Goal: Transaction & Acquisition: Purchase product/service

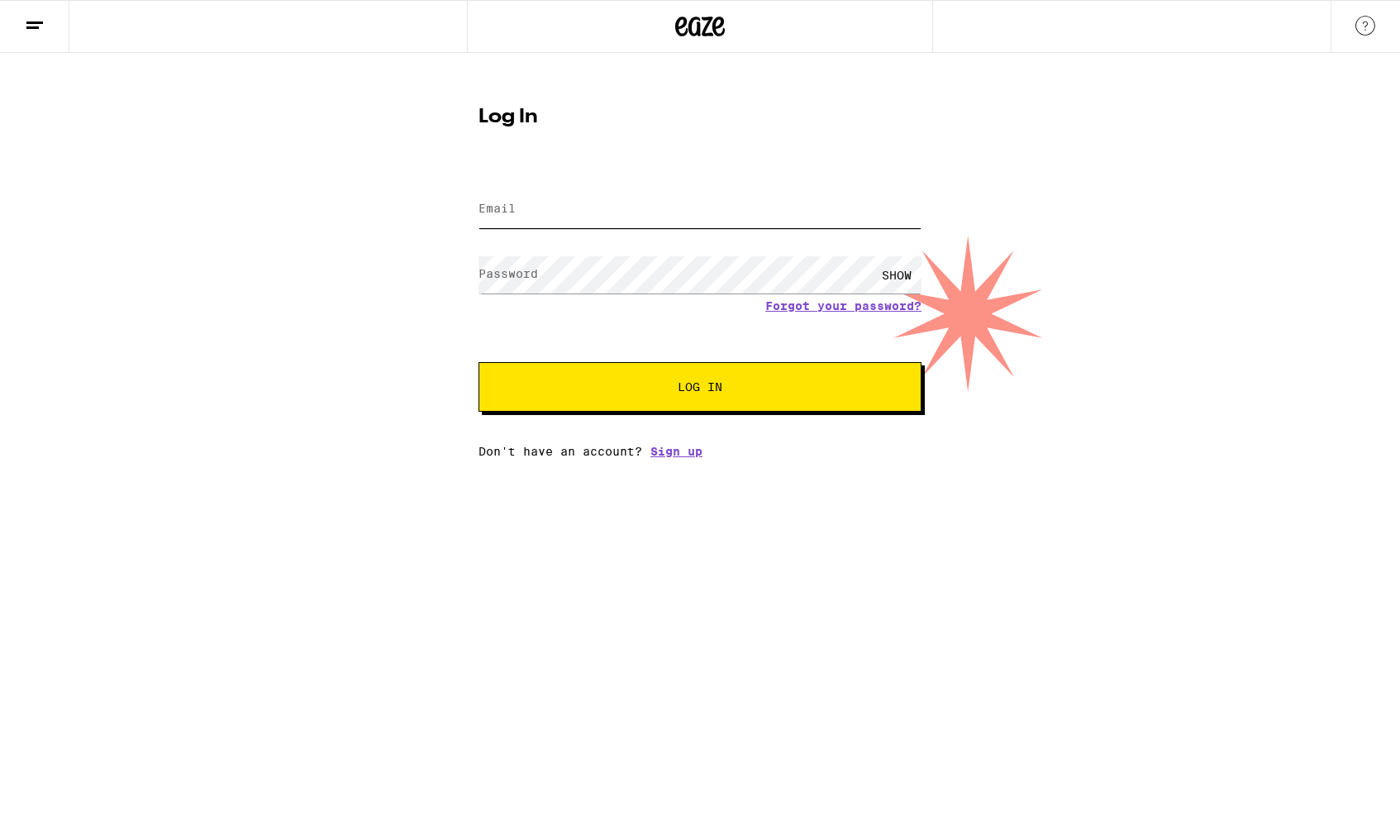
type input "[EMAIL_ADDRESS][DOMAIN_NAME]"
click at [700, 389] on button "Log In" at bounding box center [700, 387] width 443 height 49
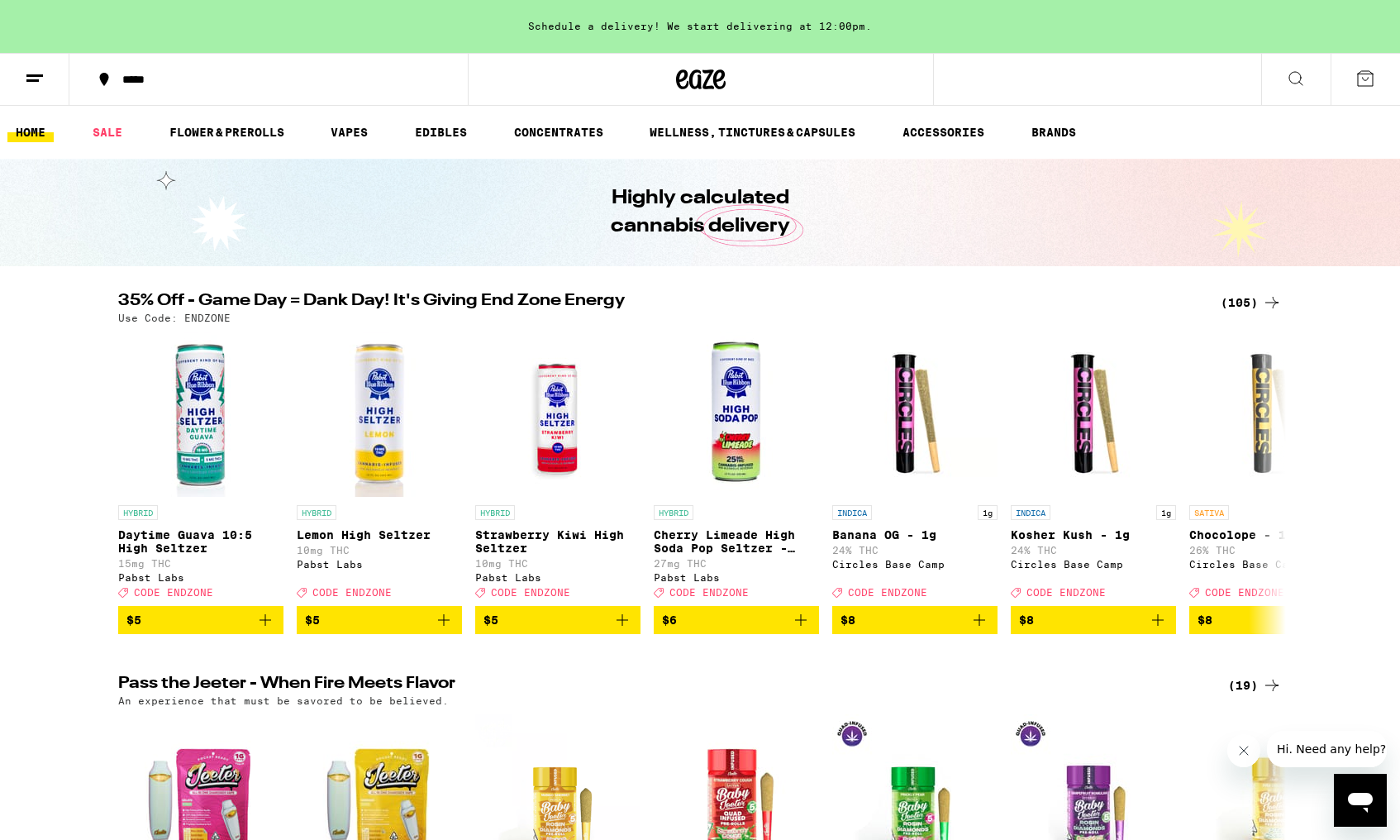
click at [121, 77] on div "*****" at bounding box center [279, 79] width 329 height 11
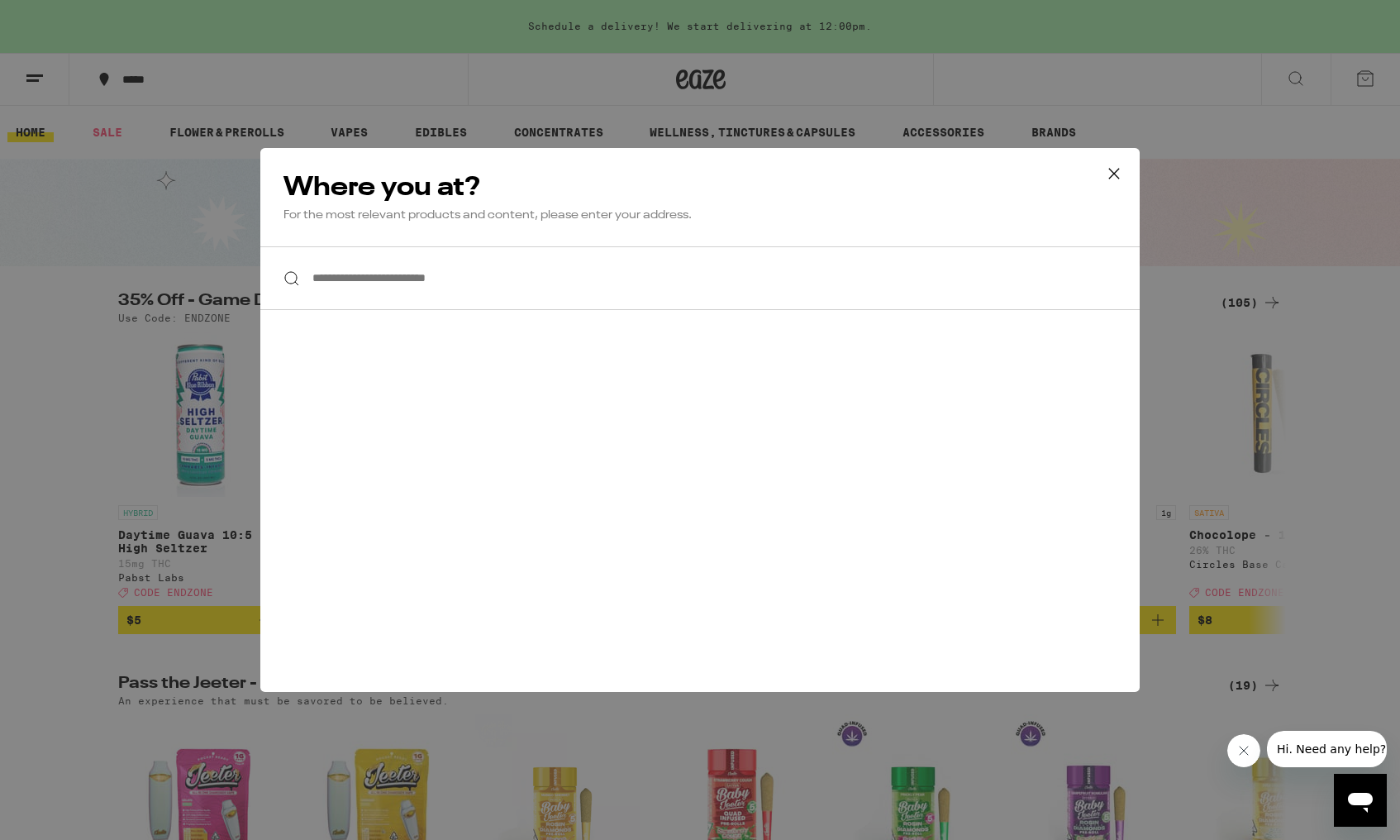
click at [419, 282] on input "**********" at bounding box center [700, 277] width 880 height 63
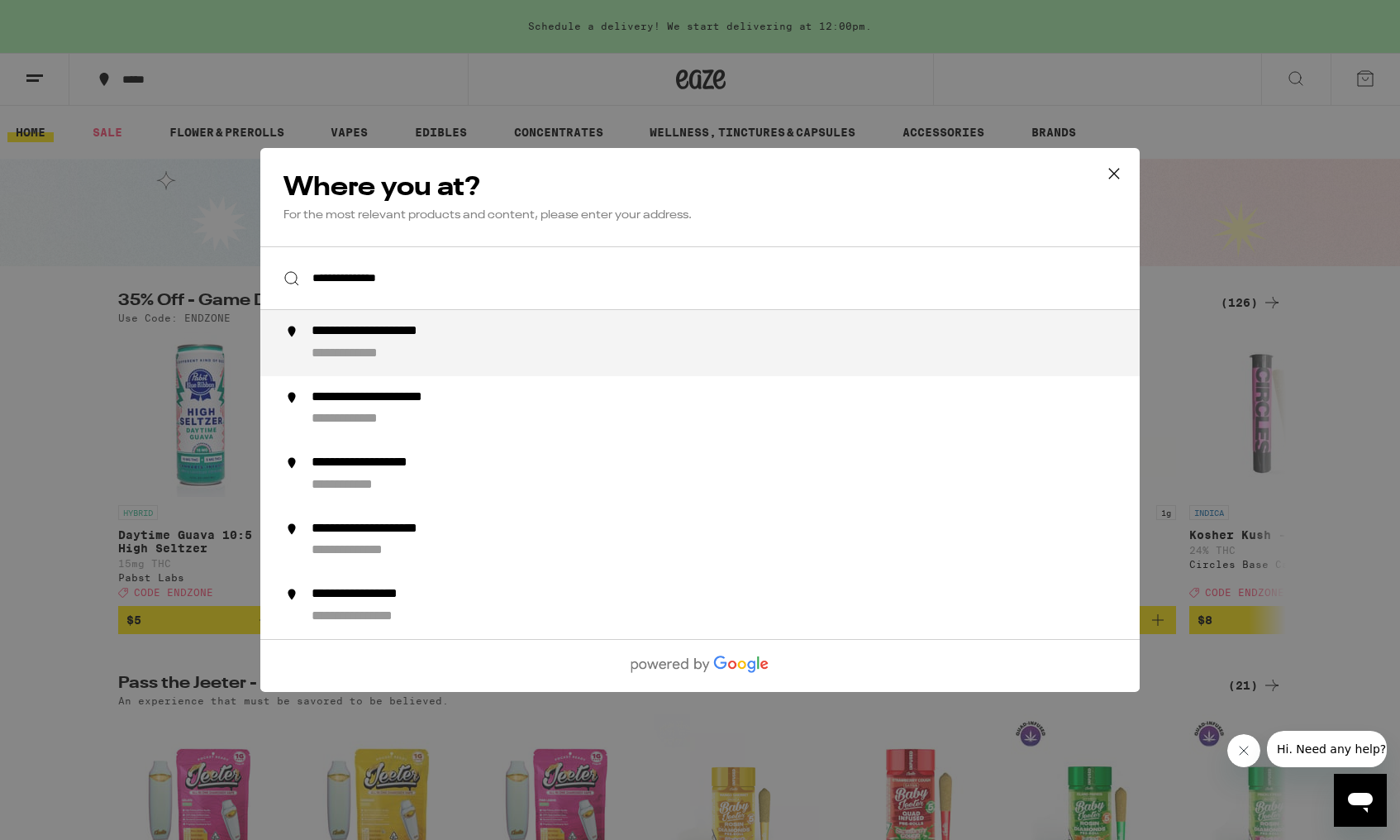
click at [423, 336] on div "**********" at bounding box center [401, 332] width 180 height 17
type input "**********"
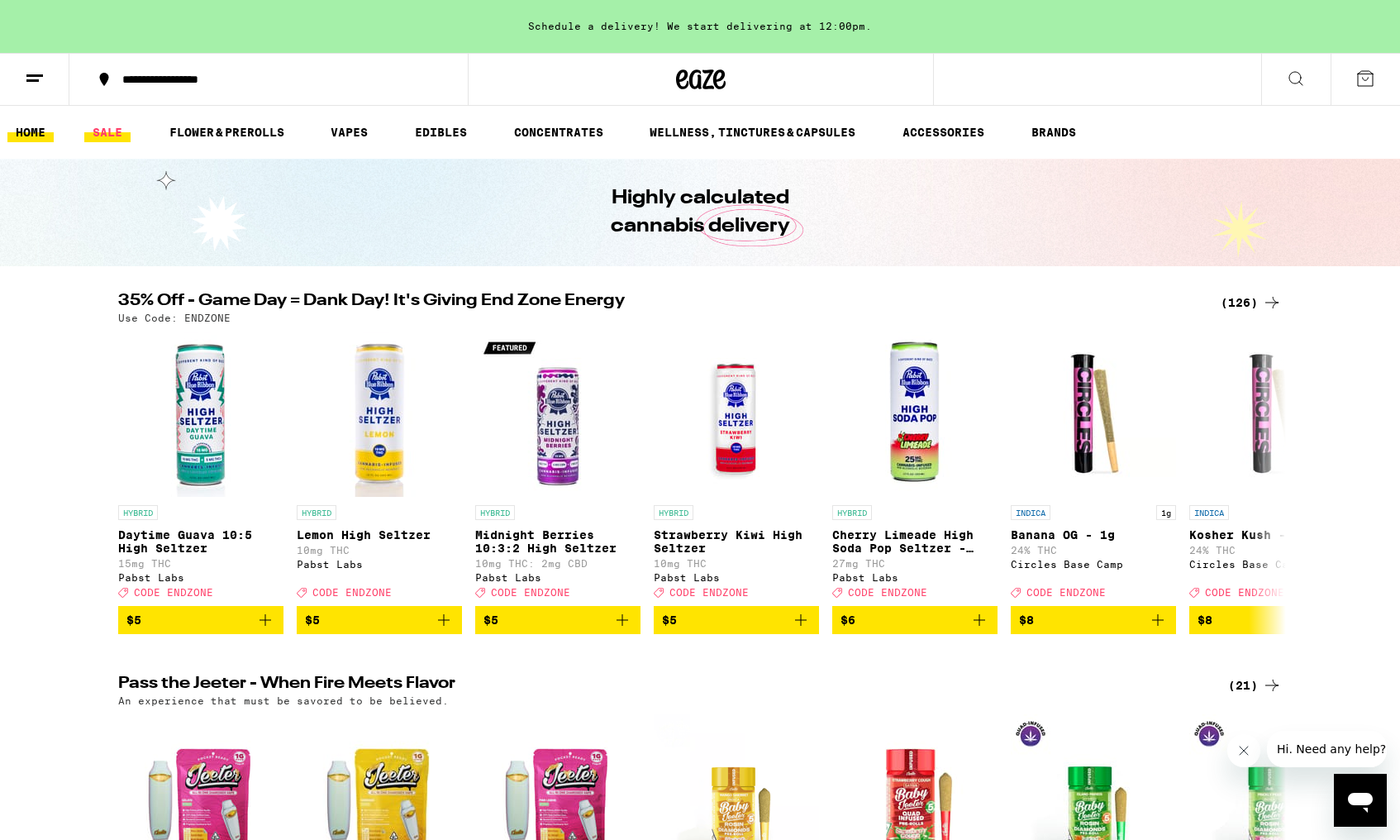
click at [109, 134] on link "SALE" at bounding box center [107, 131] width 46 height 20
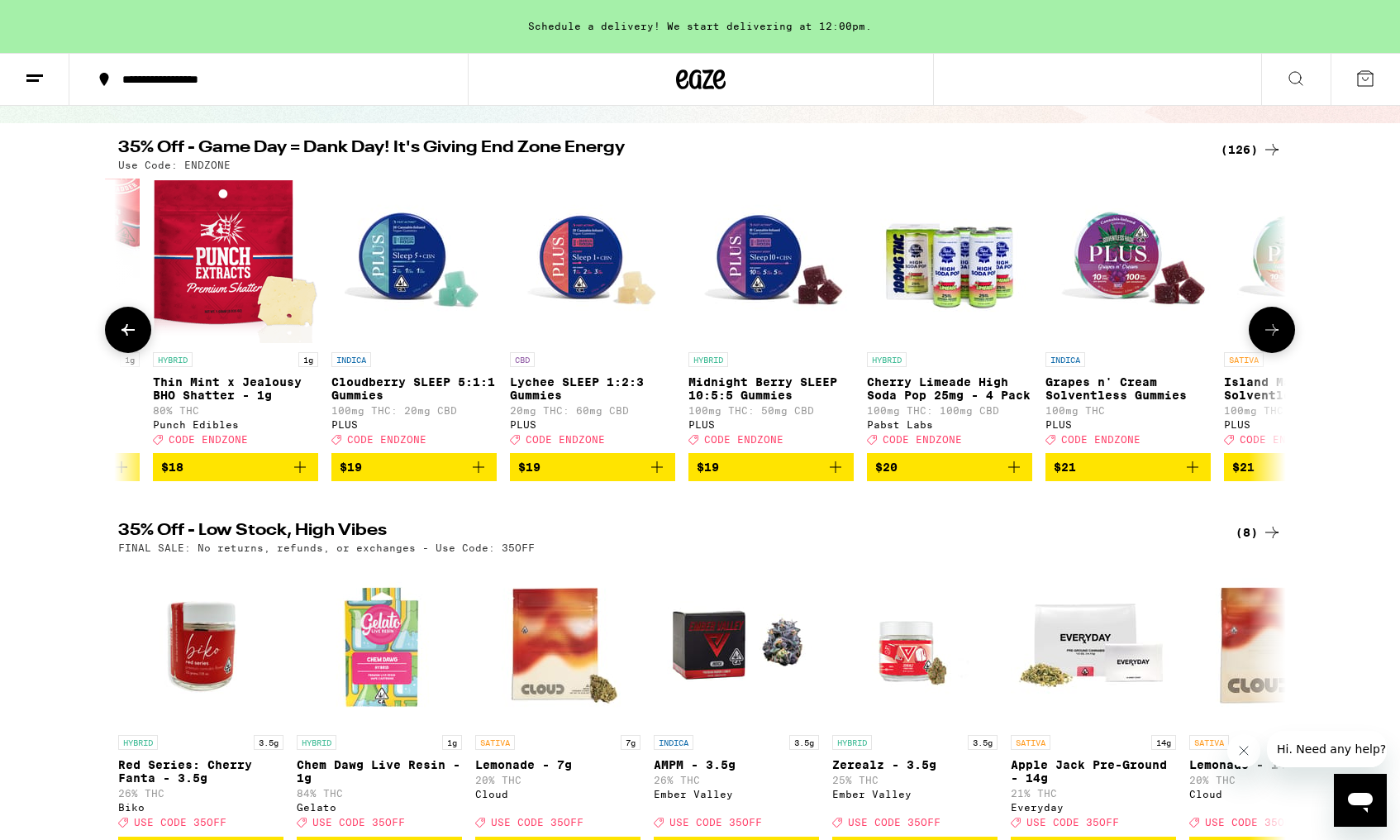
scroll to position [0, 7639]
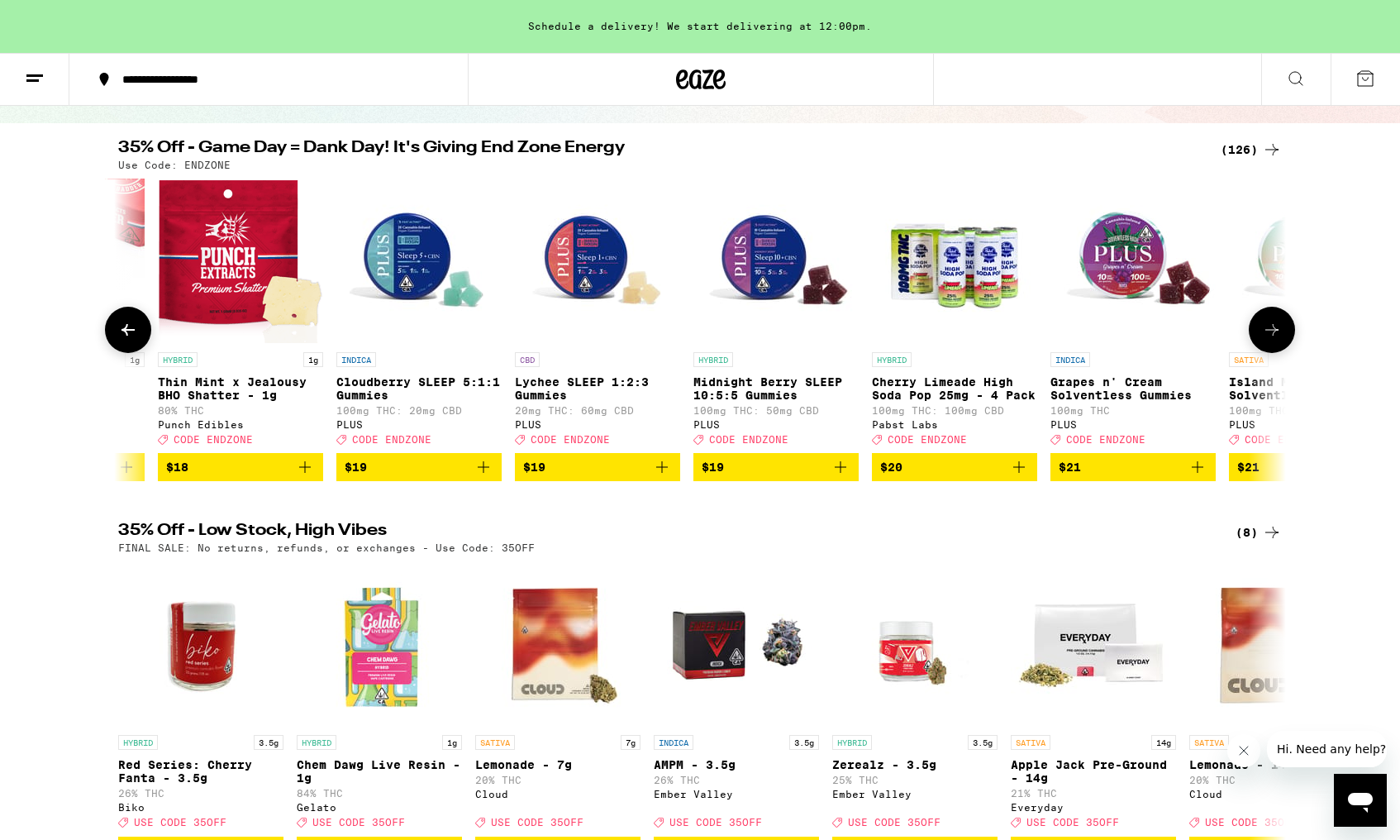
click at [459, 477] on span "$19" at bounding box center [418, 466] width 149 height 20
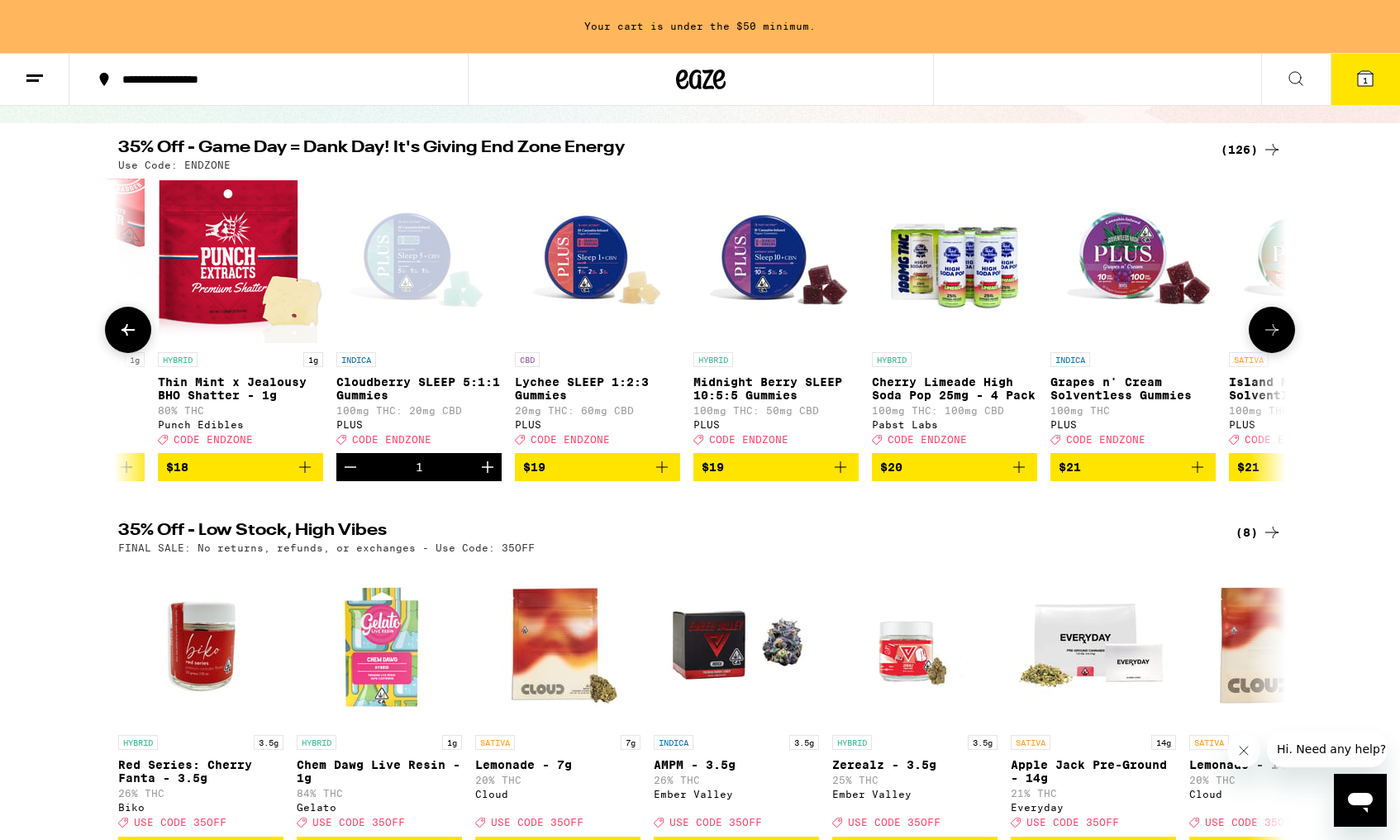
click at [779, 477] on span "$19" at bounding box center [776, 466] width 149 height 20
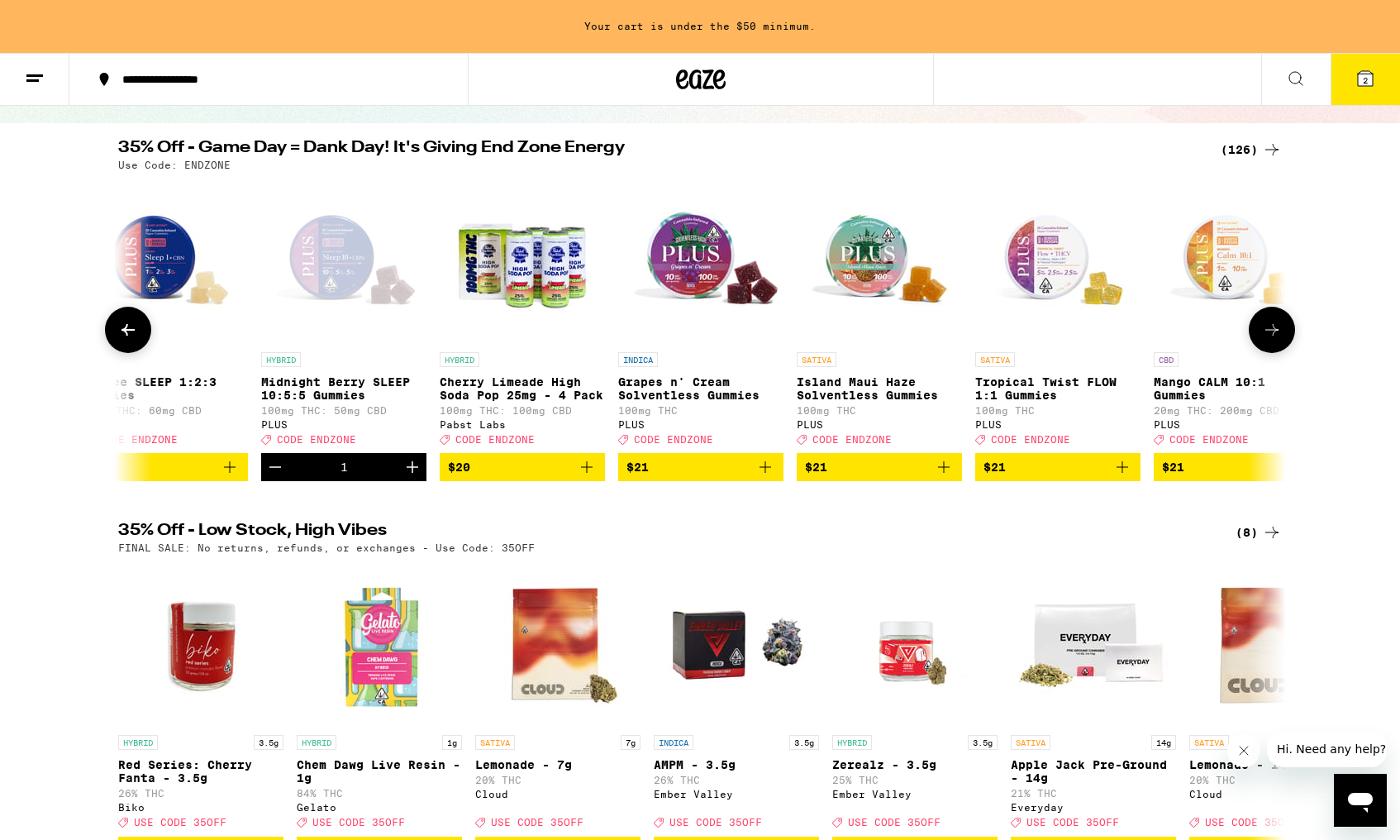
scroll to position [0, 8075]
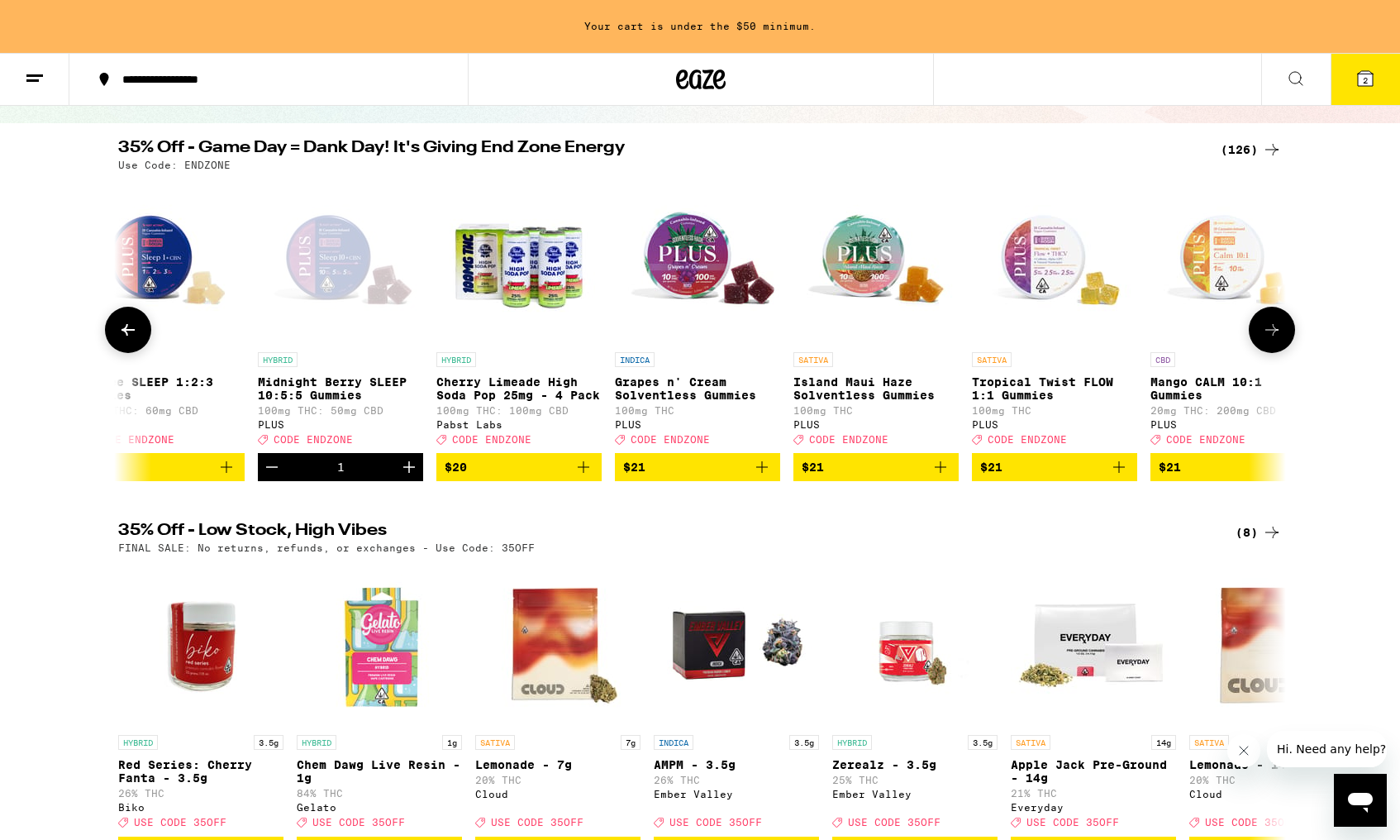
click at [277, 477] on icon "Decrement" at bounding box center [271, 466] width 20 height 20
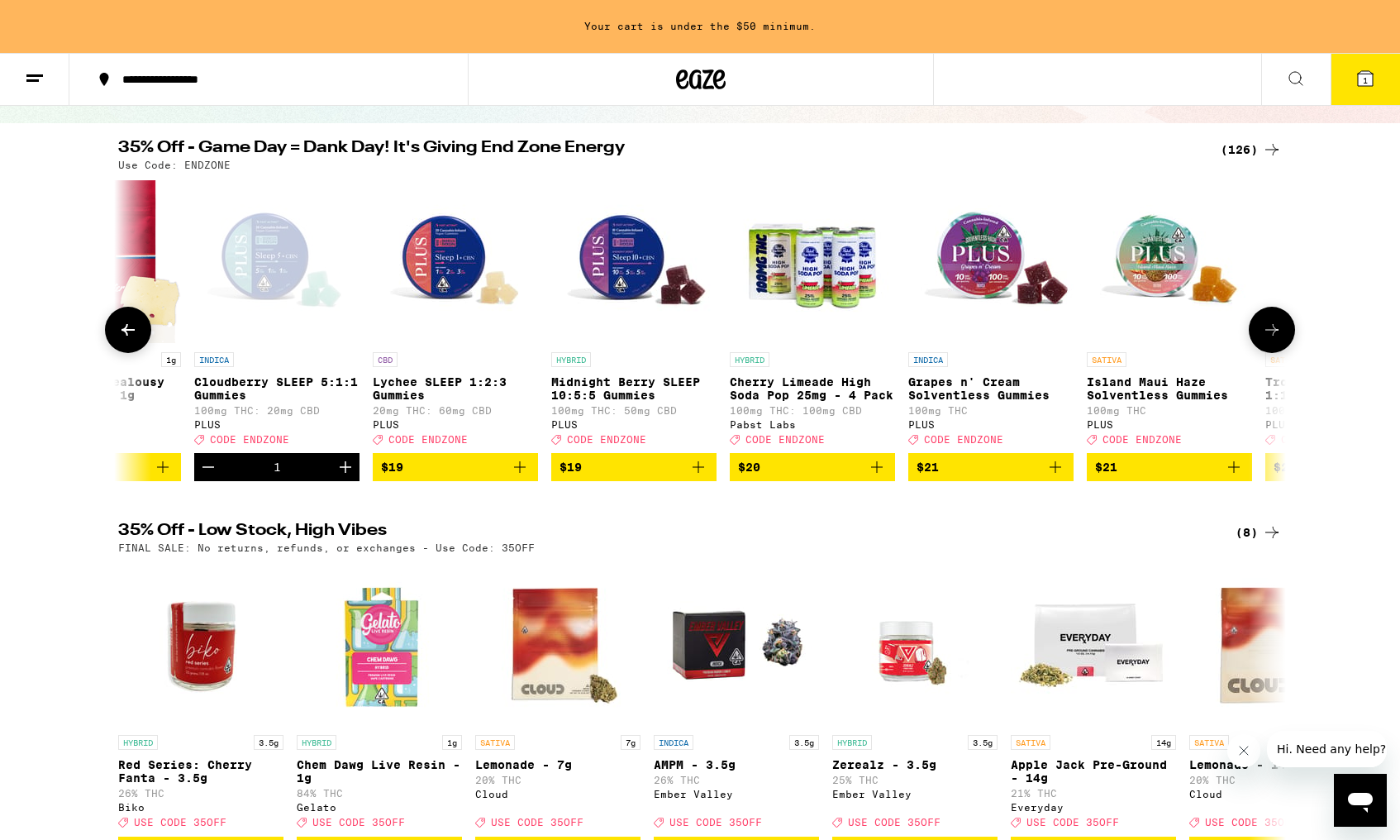
scroll to position [0, 7780]
click at [210, 467] on icon "Decrement" at bounding box center [209, 467] width 11 height 0
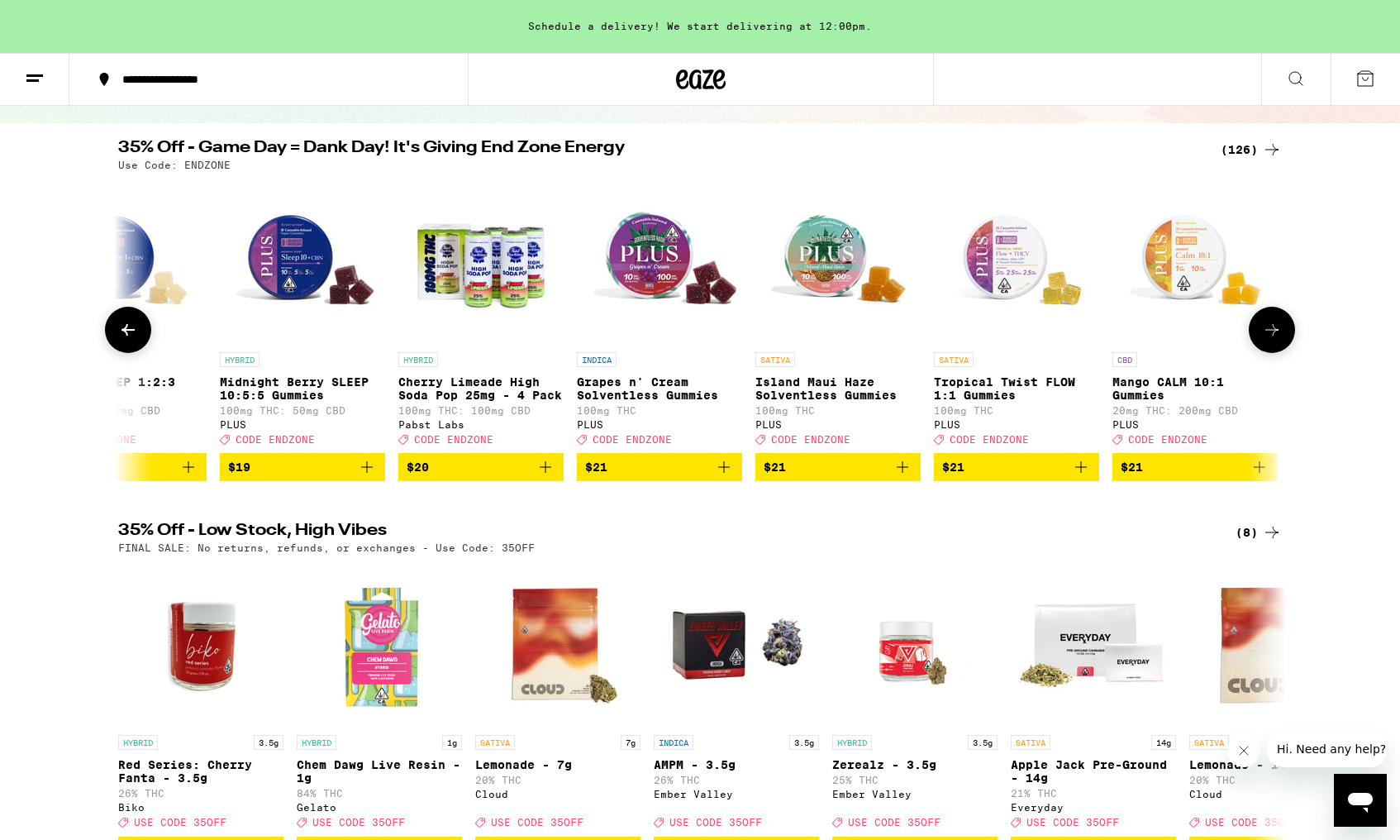
scroll to position [0, 8121]
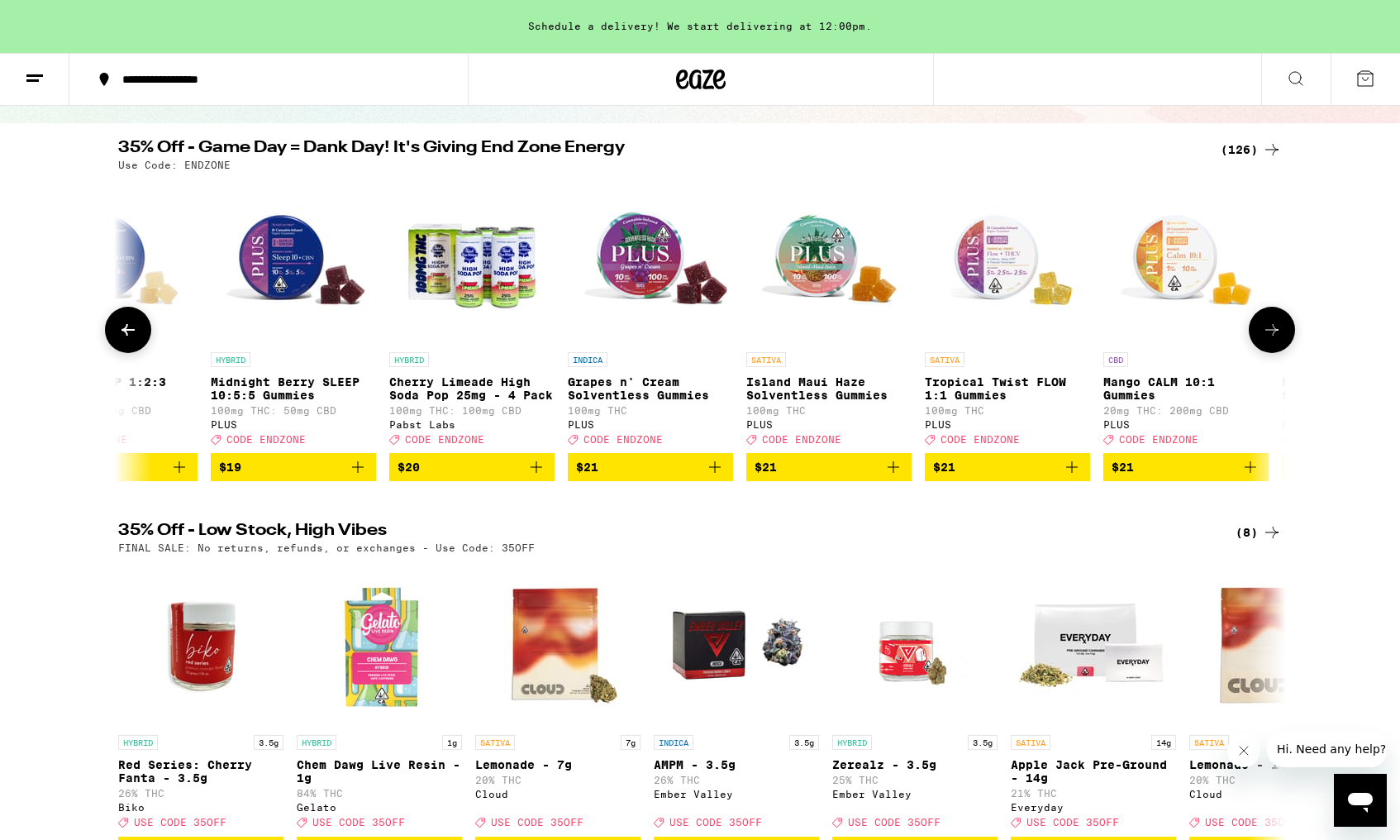
click at [687, 476] on span "$21" at bounding box center [650, 466] width 149 height 20
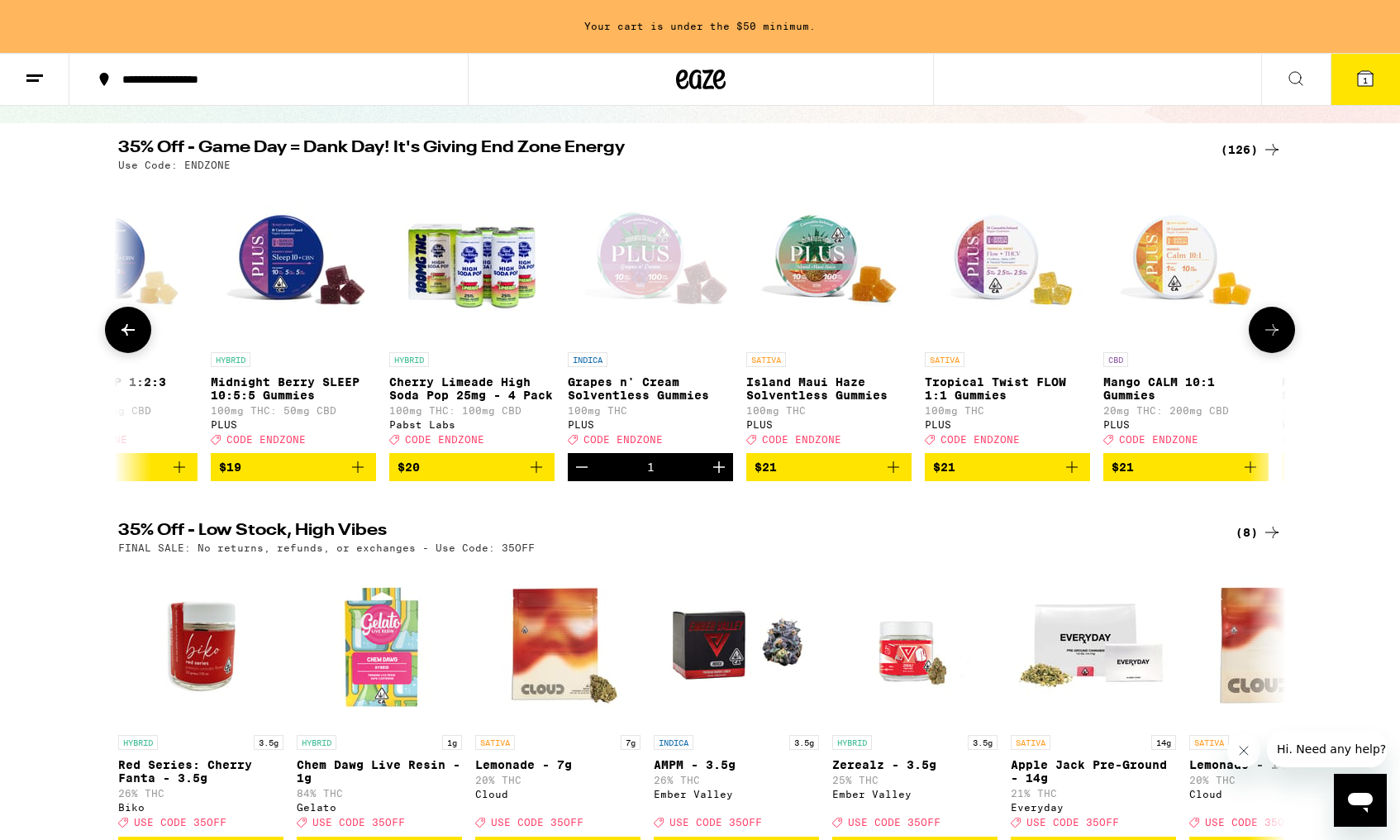
click at [809, 477] on span "$21" at bounding box center [829, 466] width 149 height 20
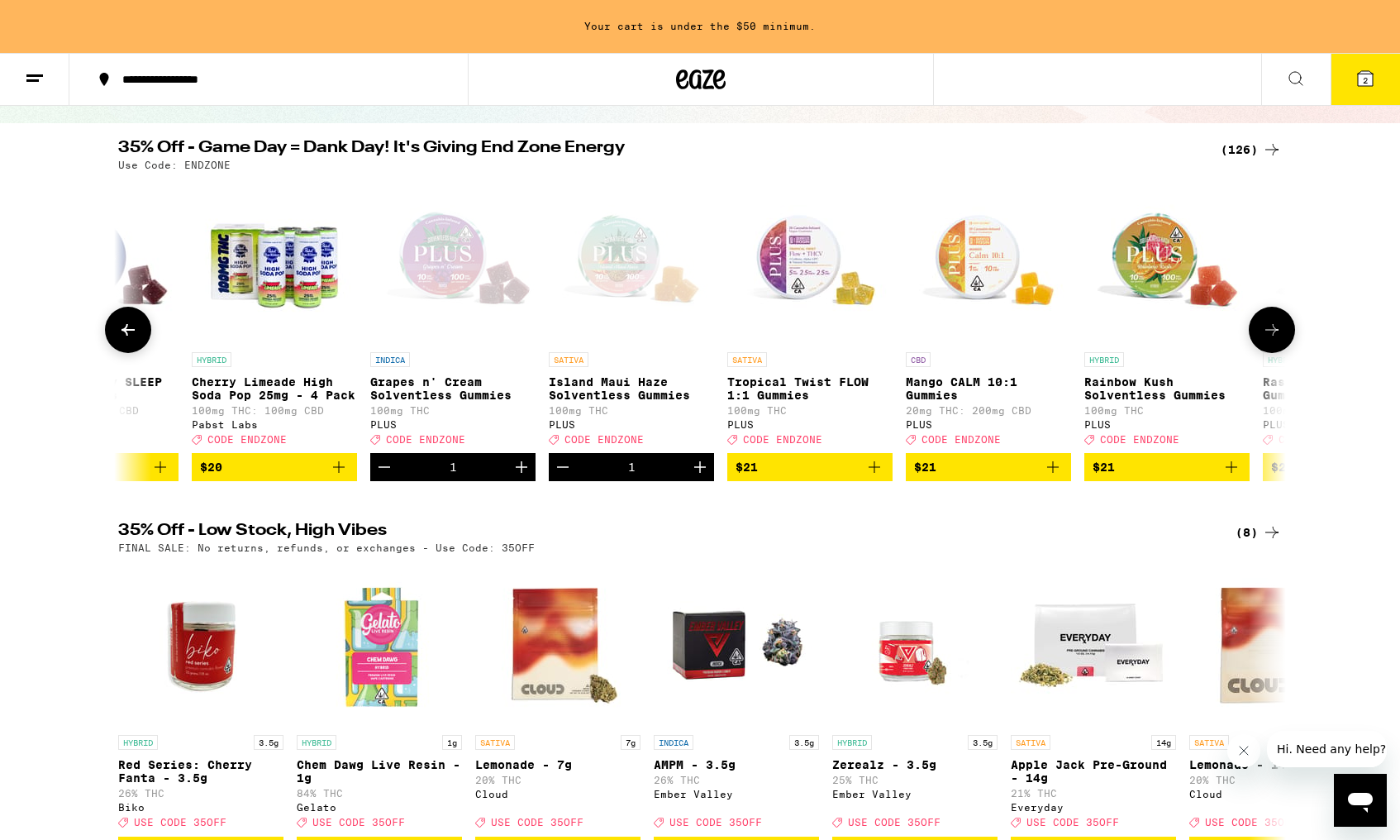
scroll to position [0, 8357]
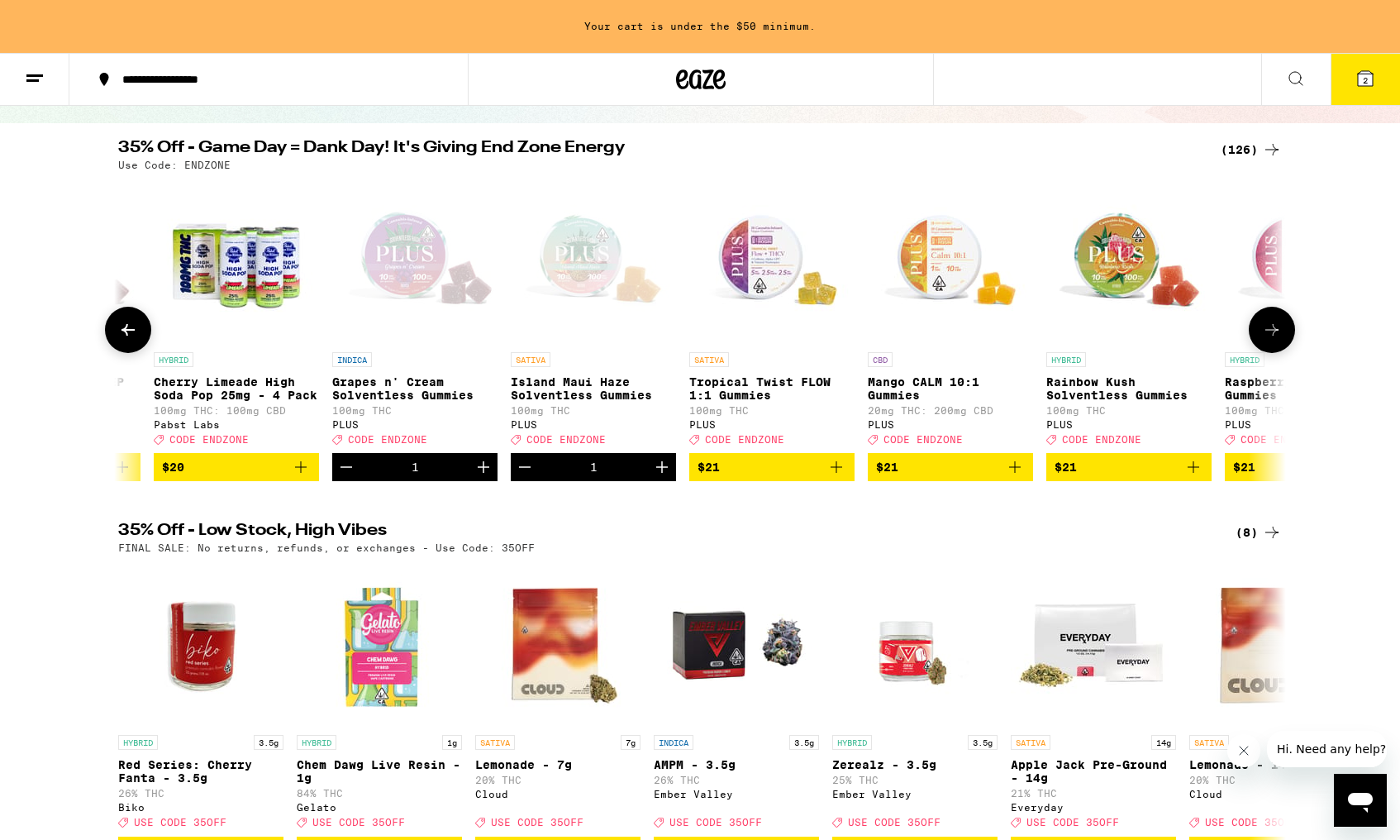
click at [1127, 477] on span "$21" at bounding box center [1129, 466] width 149 height 20
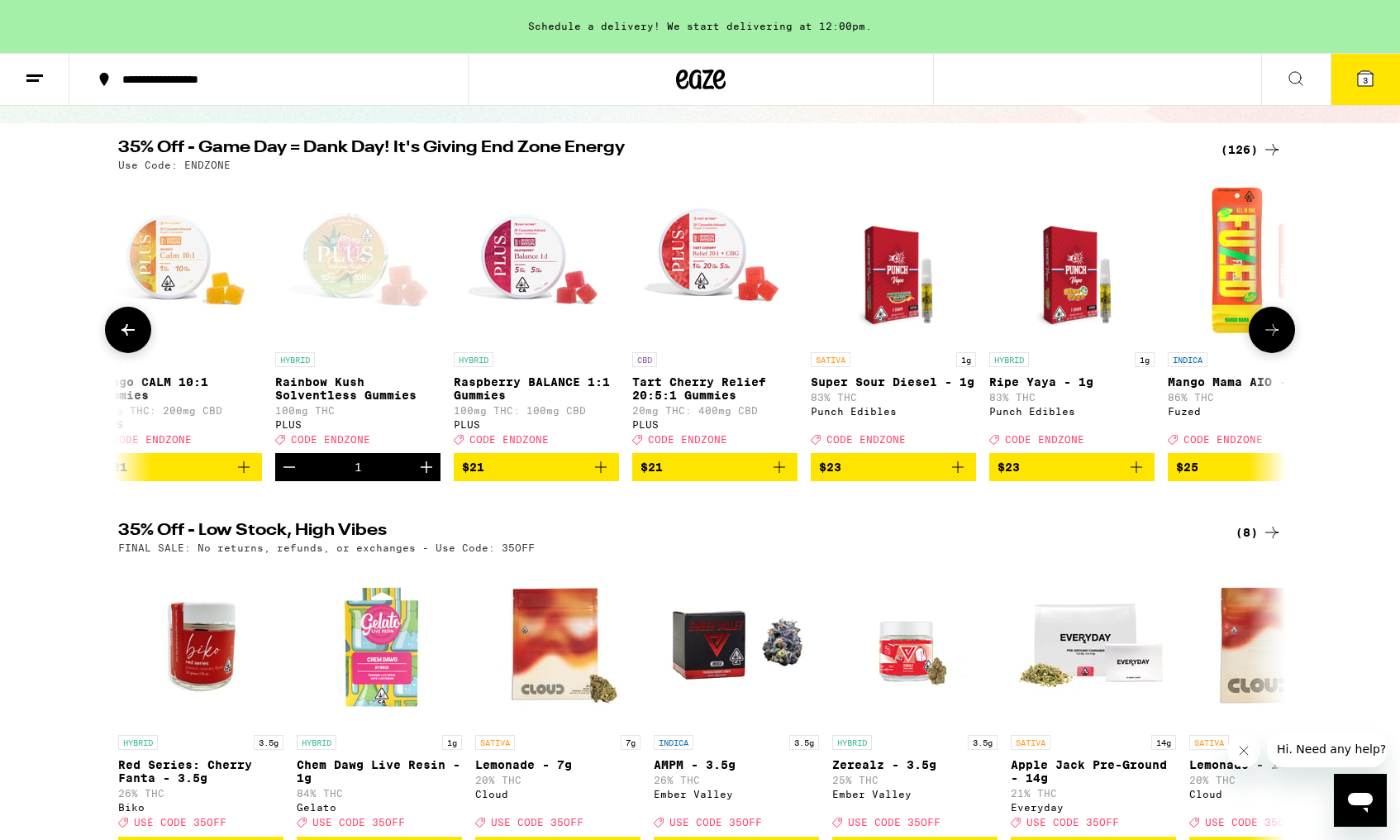
scroll to position [0, 9046]
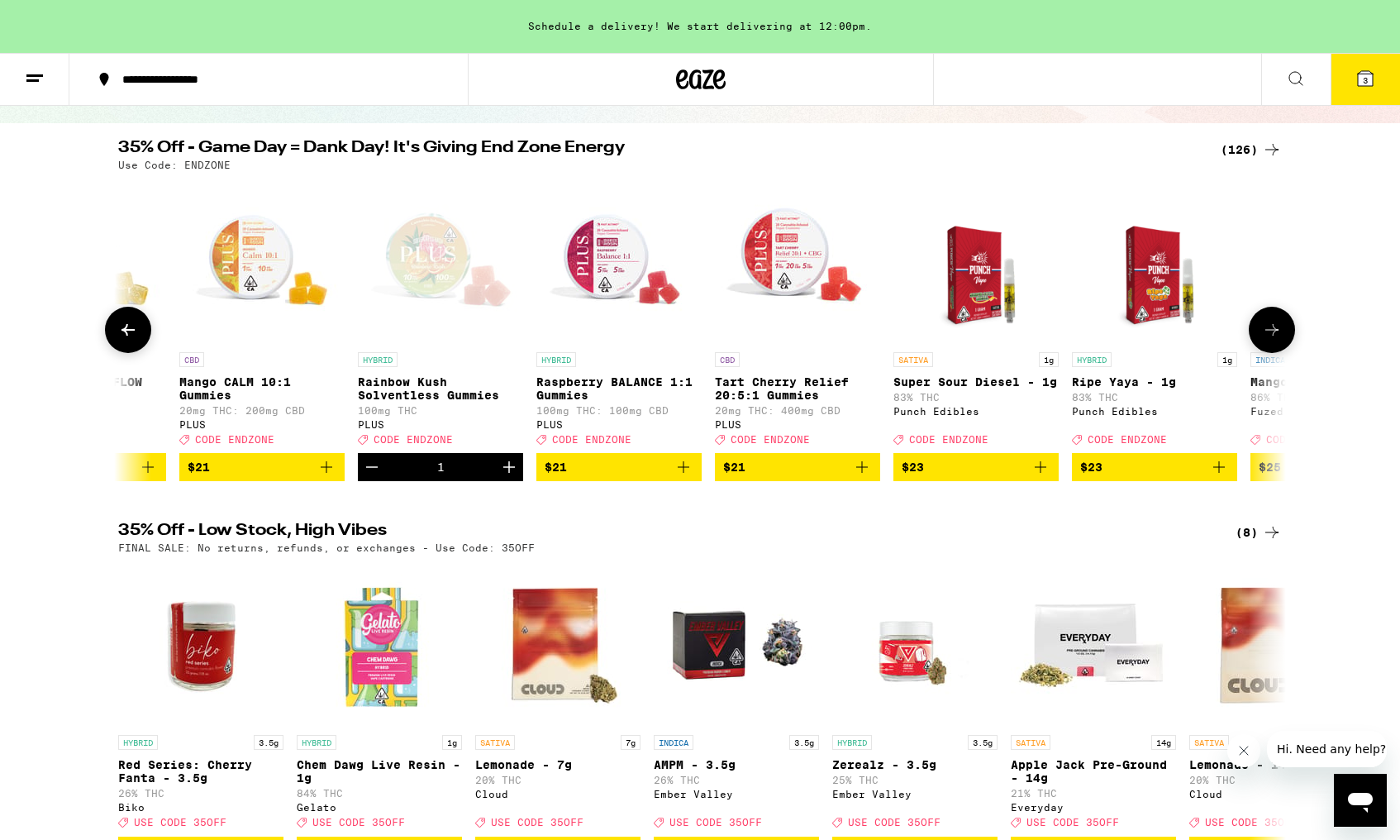
click at [375, 476] on icon "Decrement" at bounding box center [372, 466] width 20 height 20
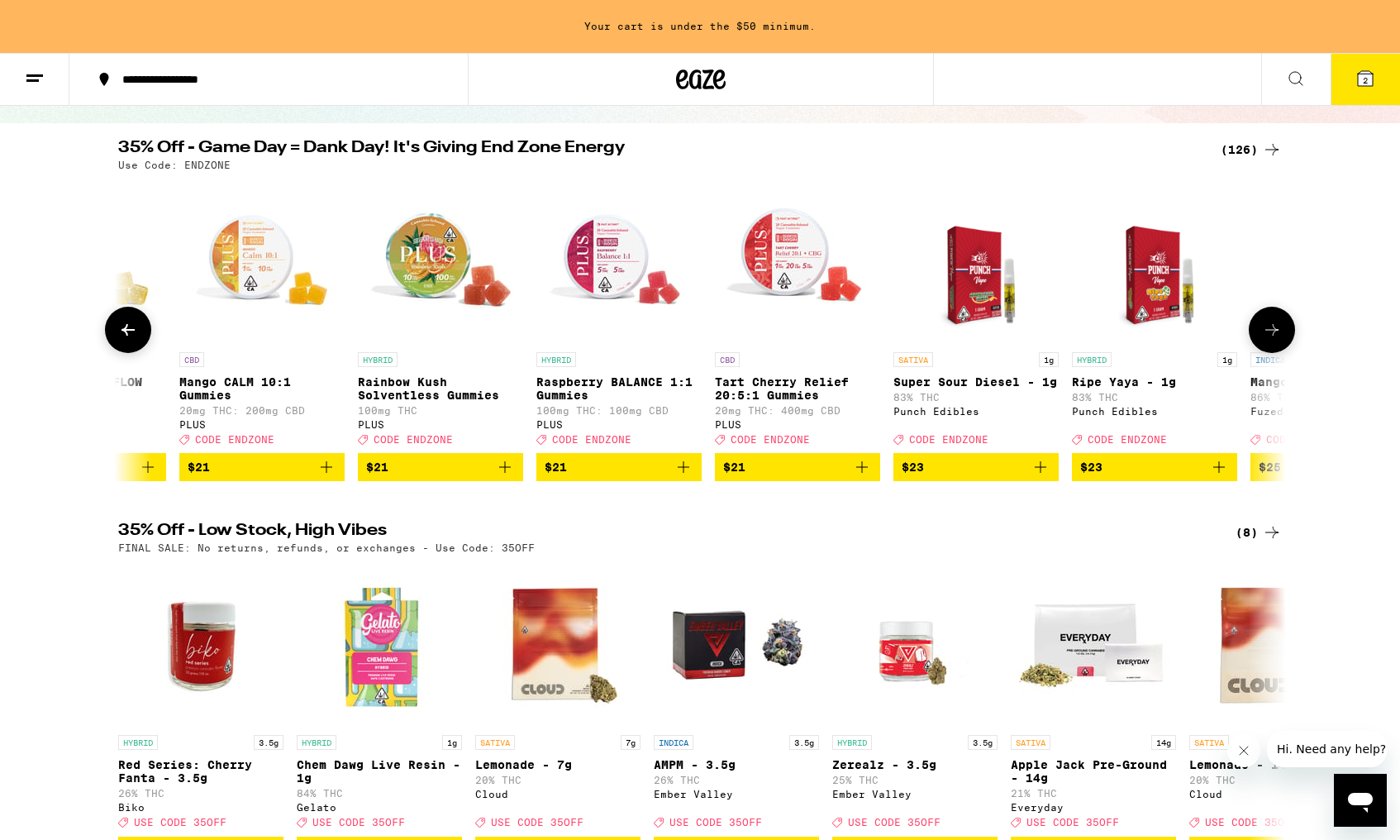
click at [606, 477] on span "$21" at bounding box center [619, 466] width 149 height 20
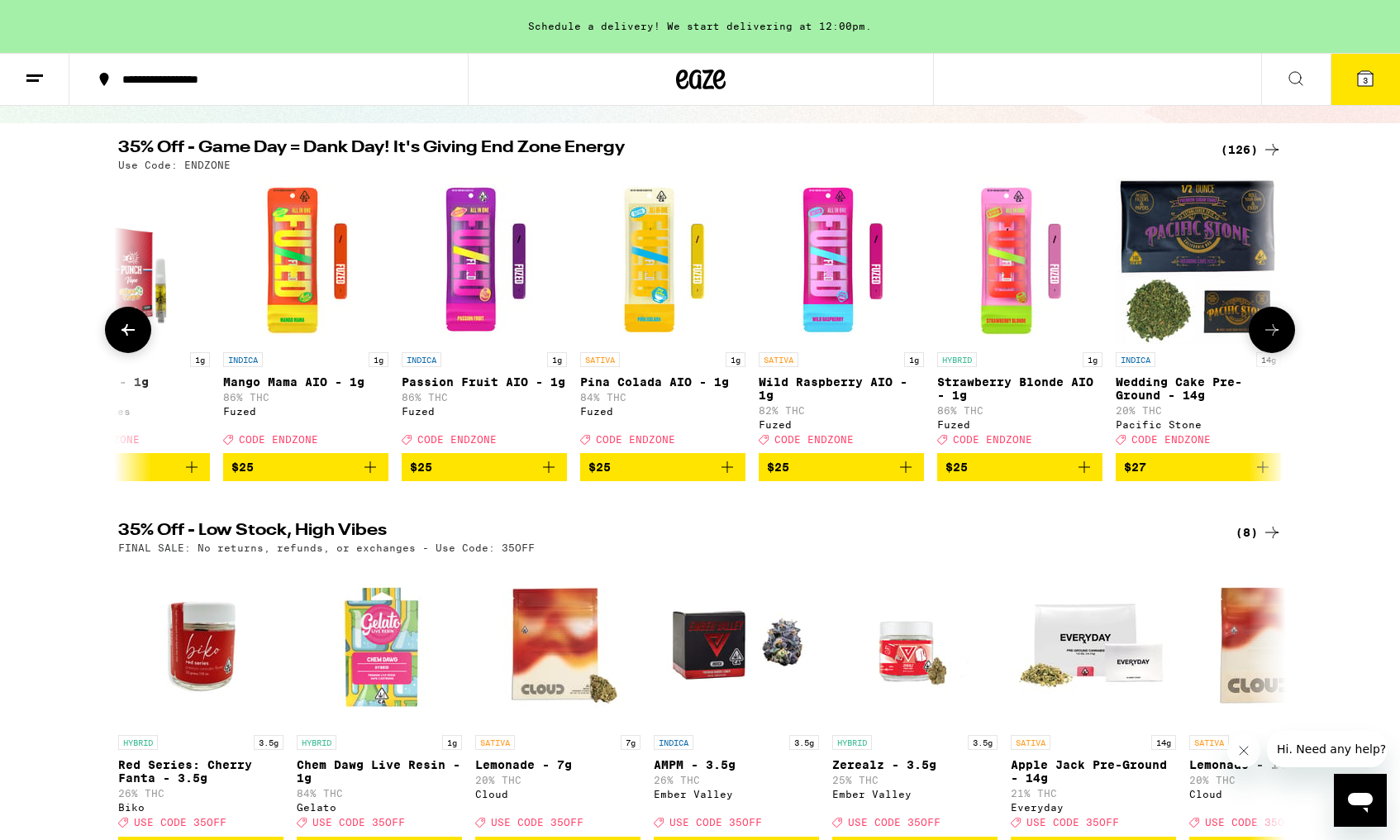
scroll to position [0, 10049]
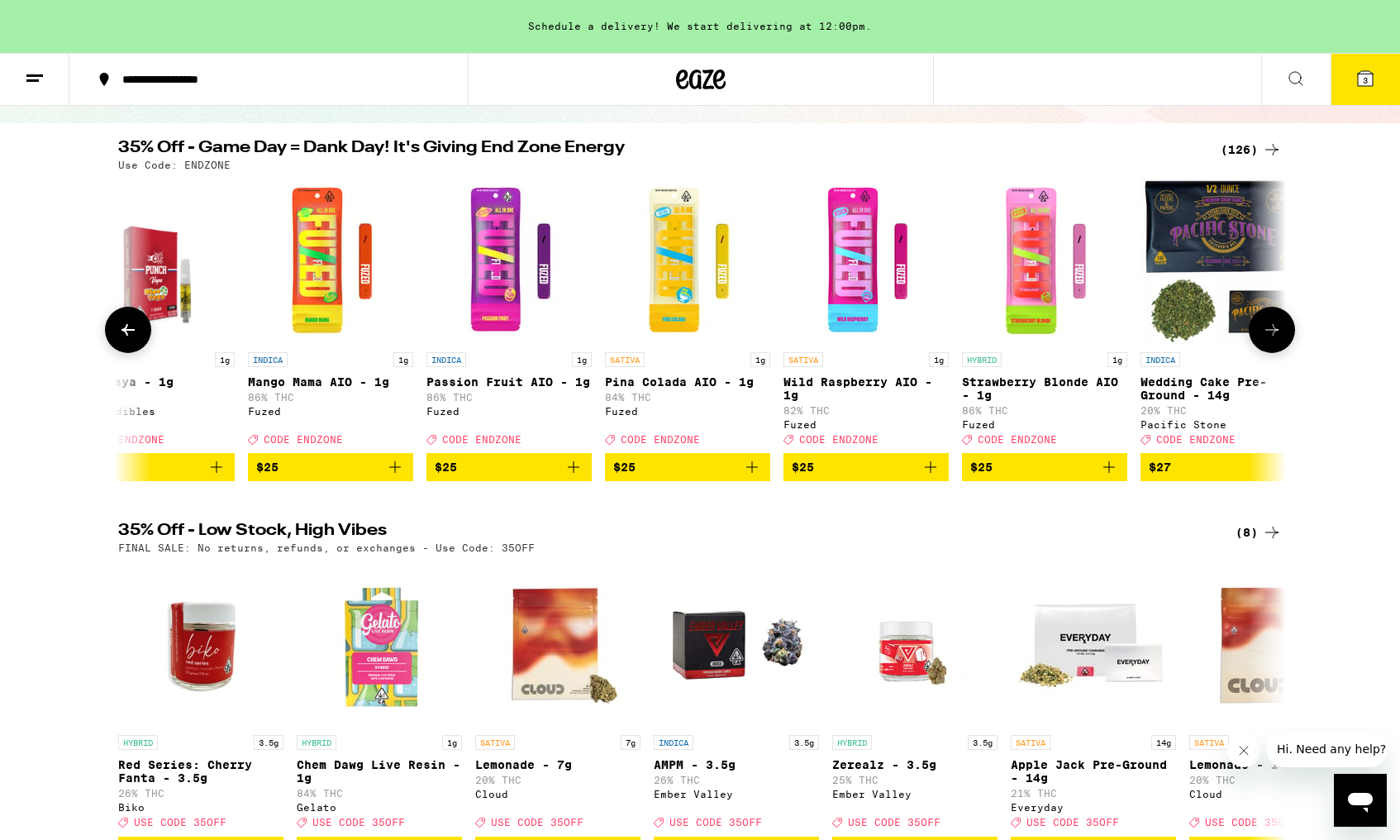
click at [368, 476] on span "$25" at bounding box center [330, 466] width 149 height 20
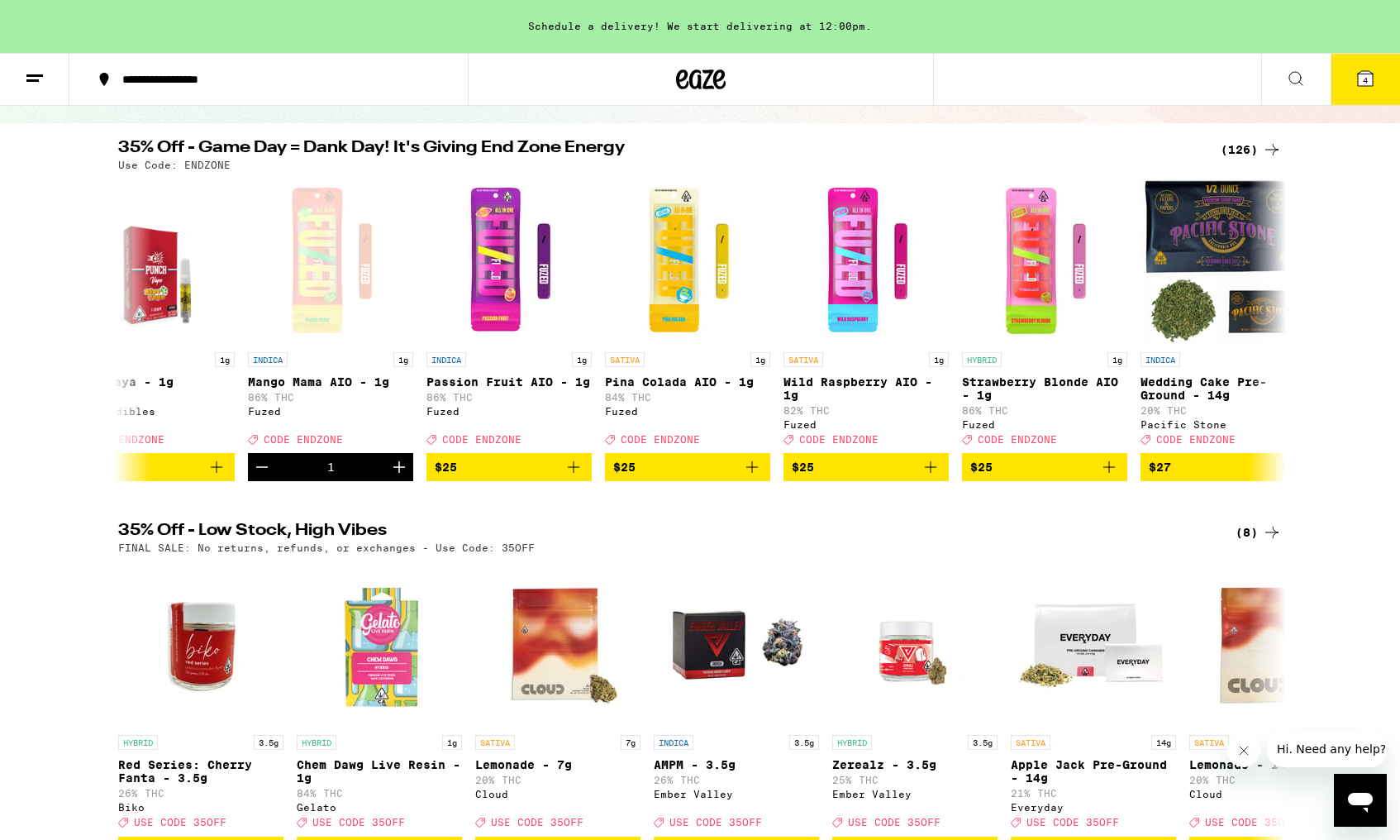
click at [1360, 69] on icon at bounding box center [1365, 79] width 20 height 20
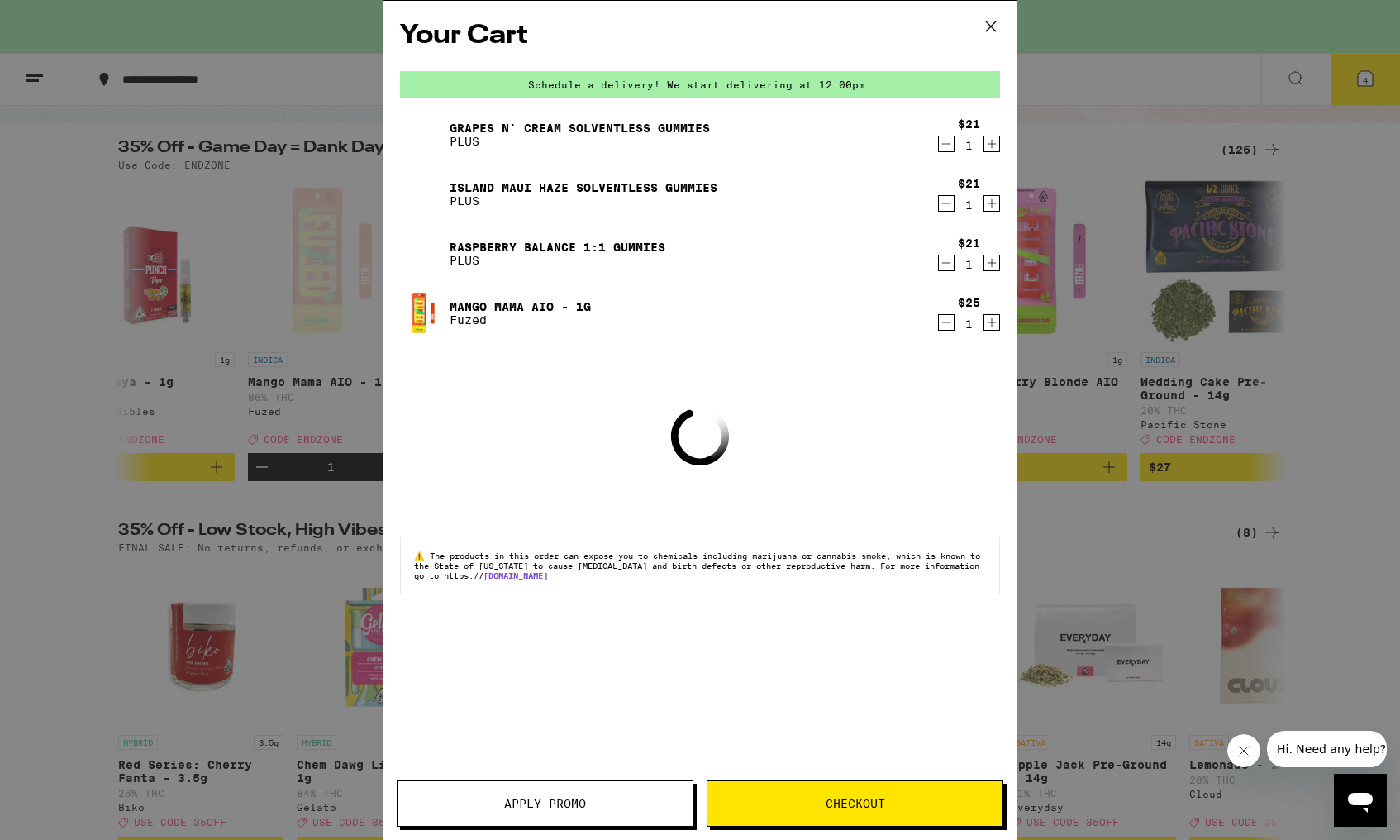
click at [555, 781] on button "Apply Promo" at bounding box center [545, 803] width 297 height 46
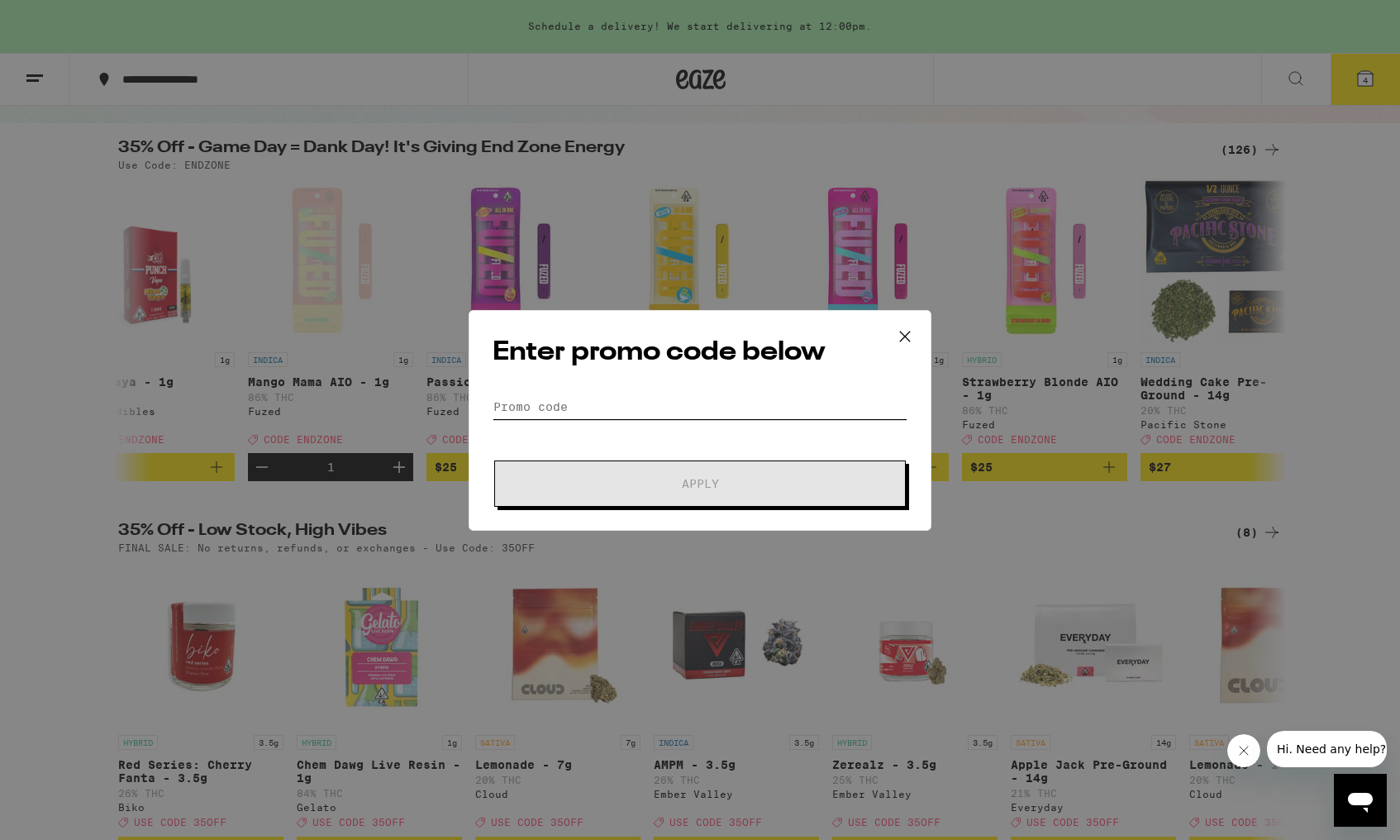
click at [635, 407] on input "Promo Code" at bounding box center [700, 407] width 415 height 25
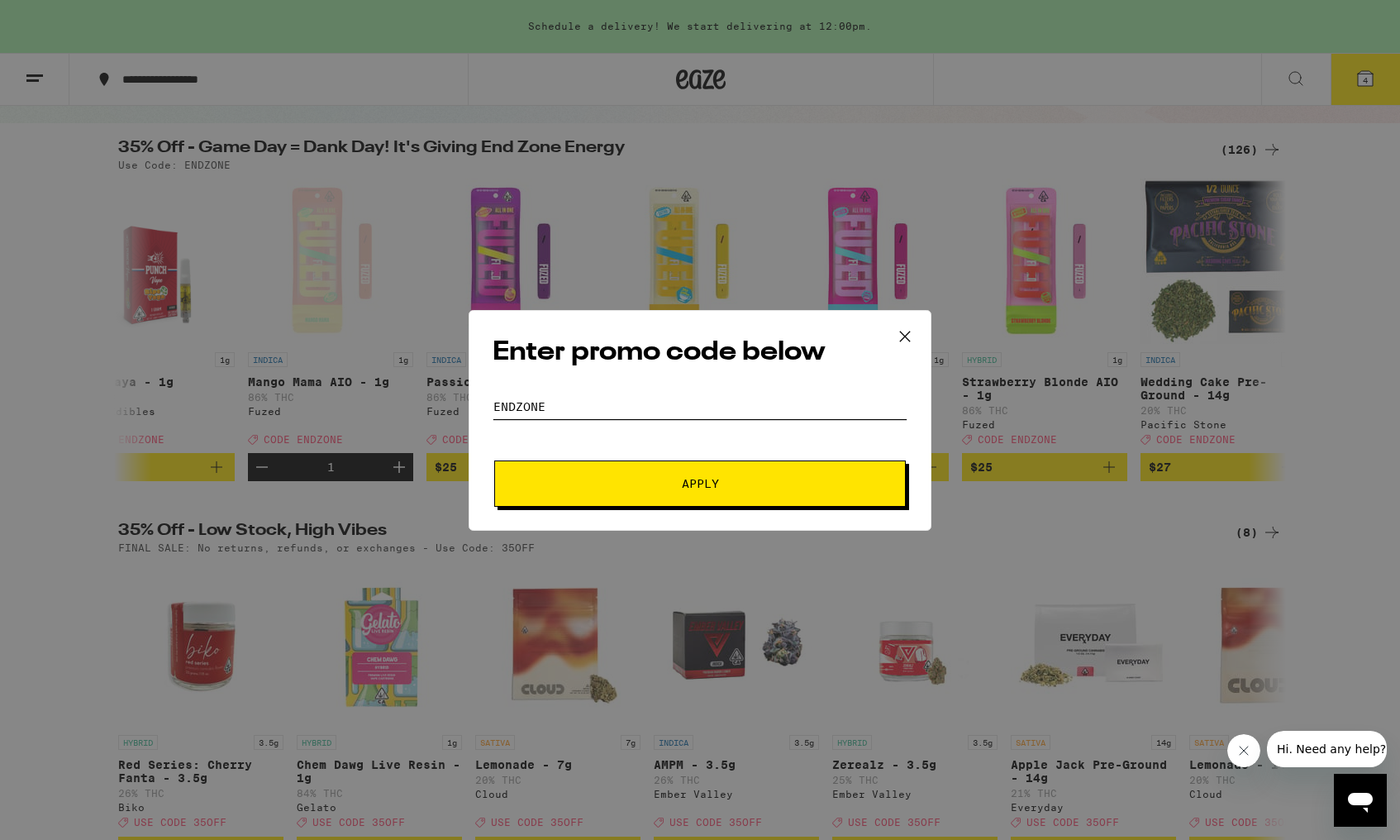
type input "endzone"
click at [654, 471] on button "Apply" at bounding box center [700, 483] width 411 height 46
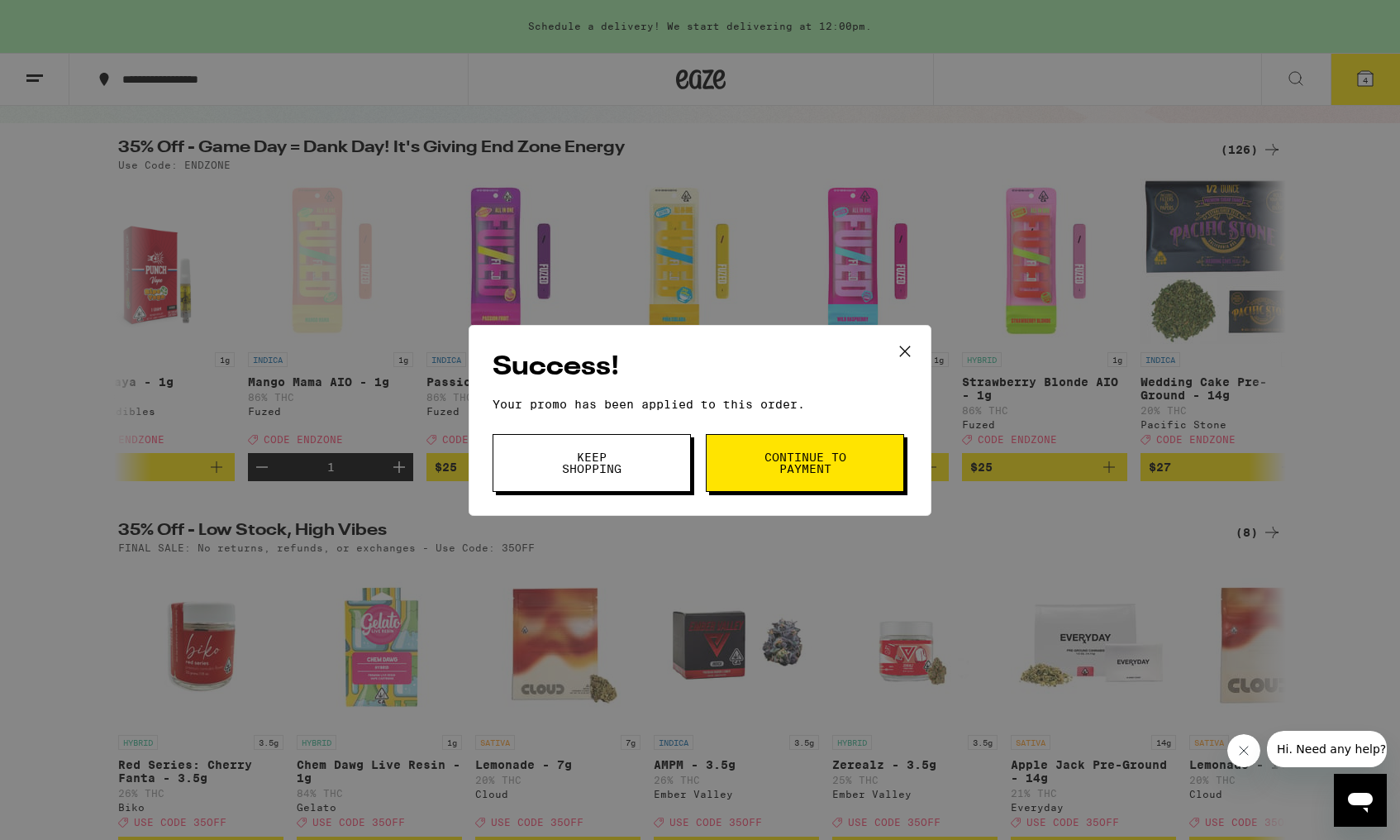
click at [779, 451] on span "Continue to payment" at bounding box center [805, 463] width 84 height 23
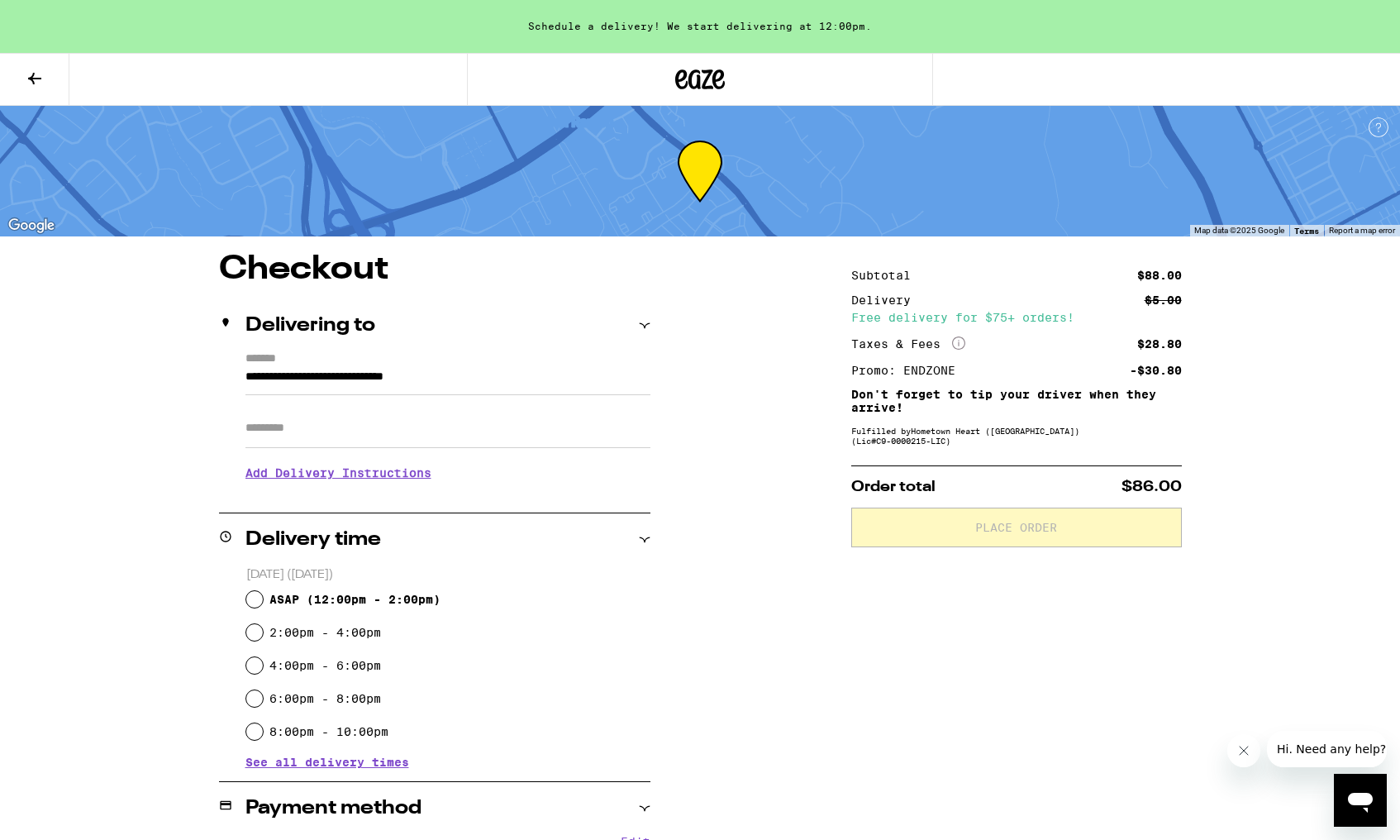
scroll to position [52, 0]
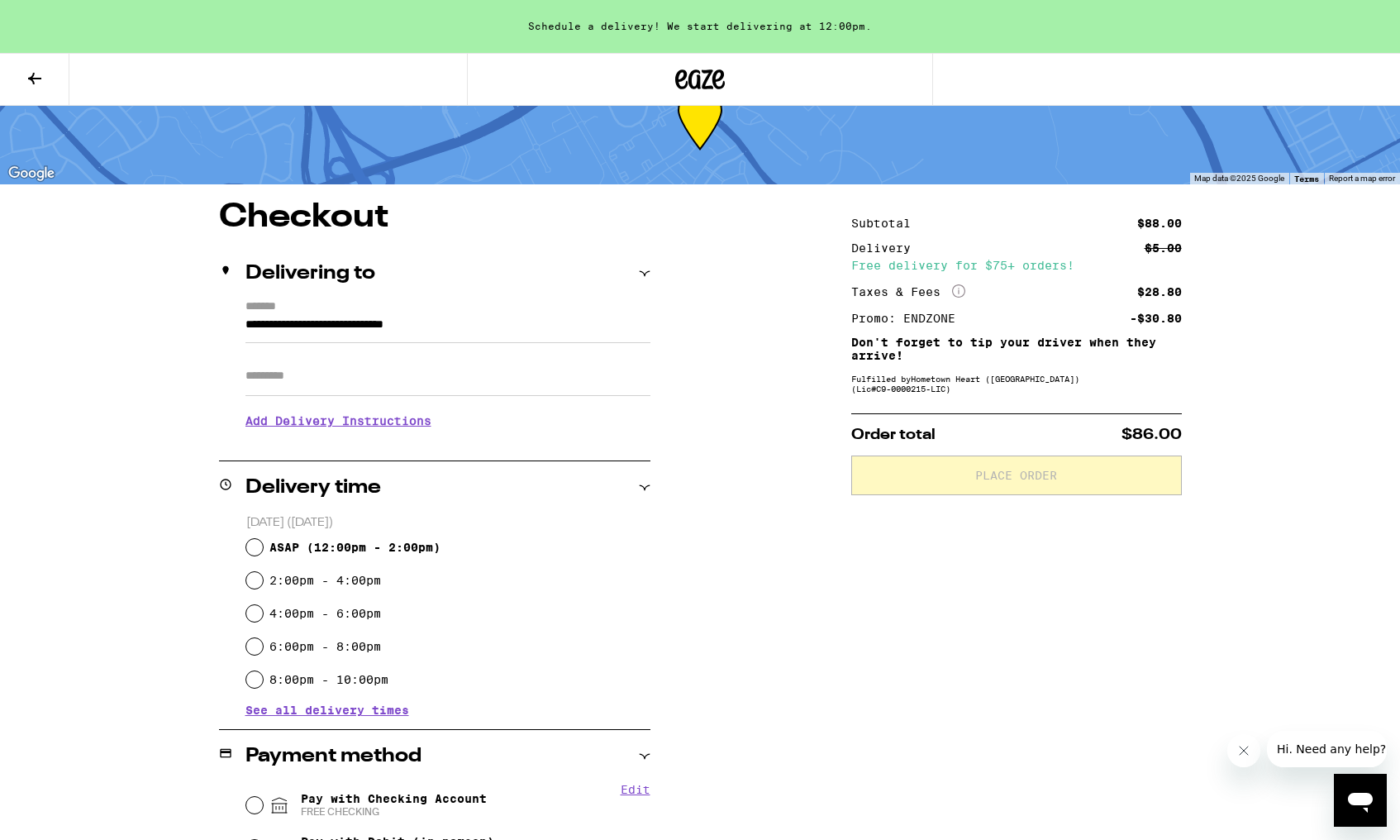
click at [419, 375] on input "Apt/Suite" at bounding box center [448, 376] width 405 height 40
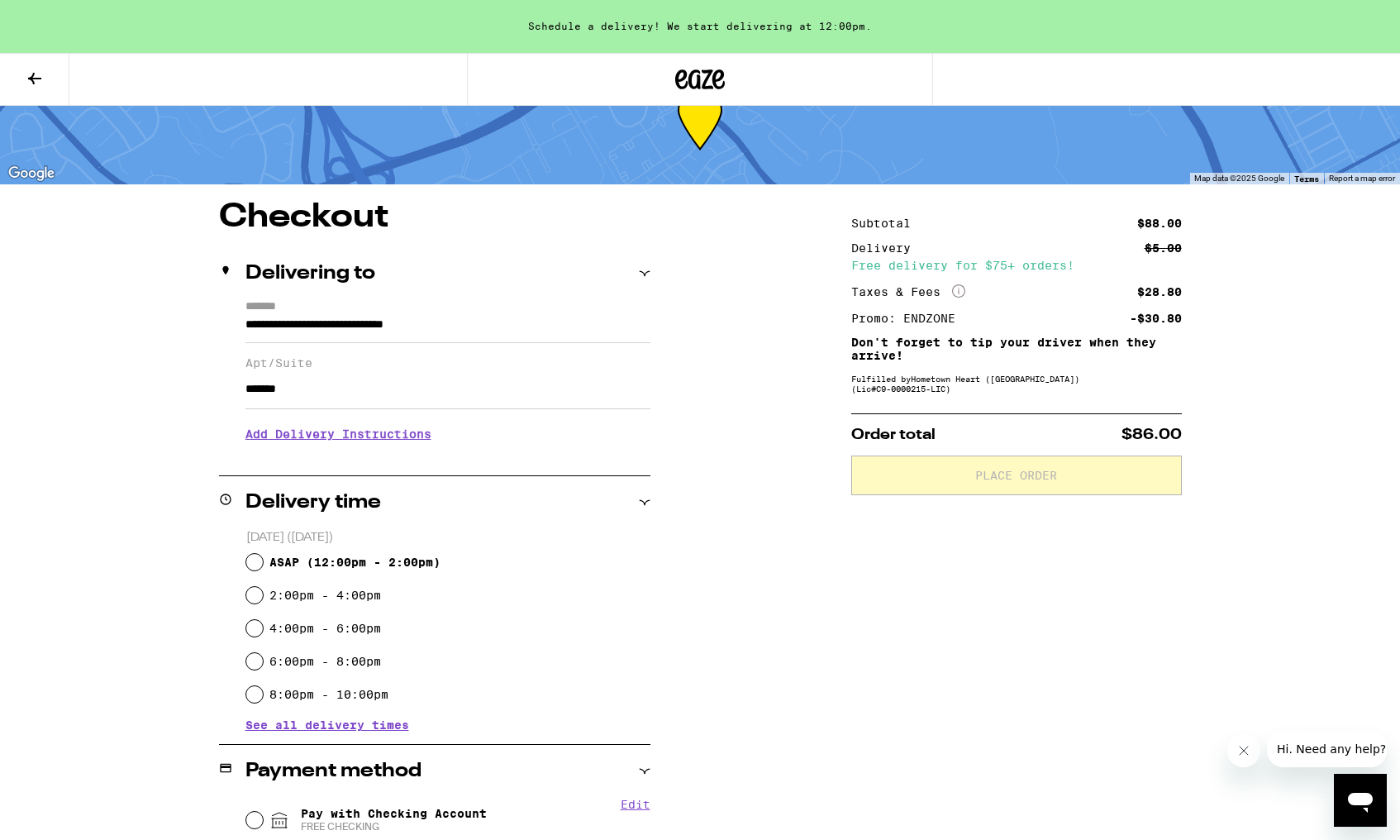
type input "*******"
click at [270, 441] on h3 "Add Delivery Instructions" at bounding box center [448, 434] width 405 height 38
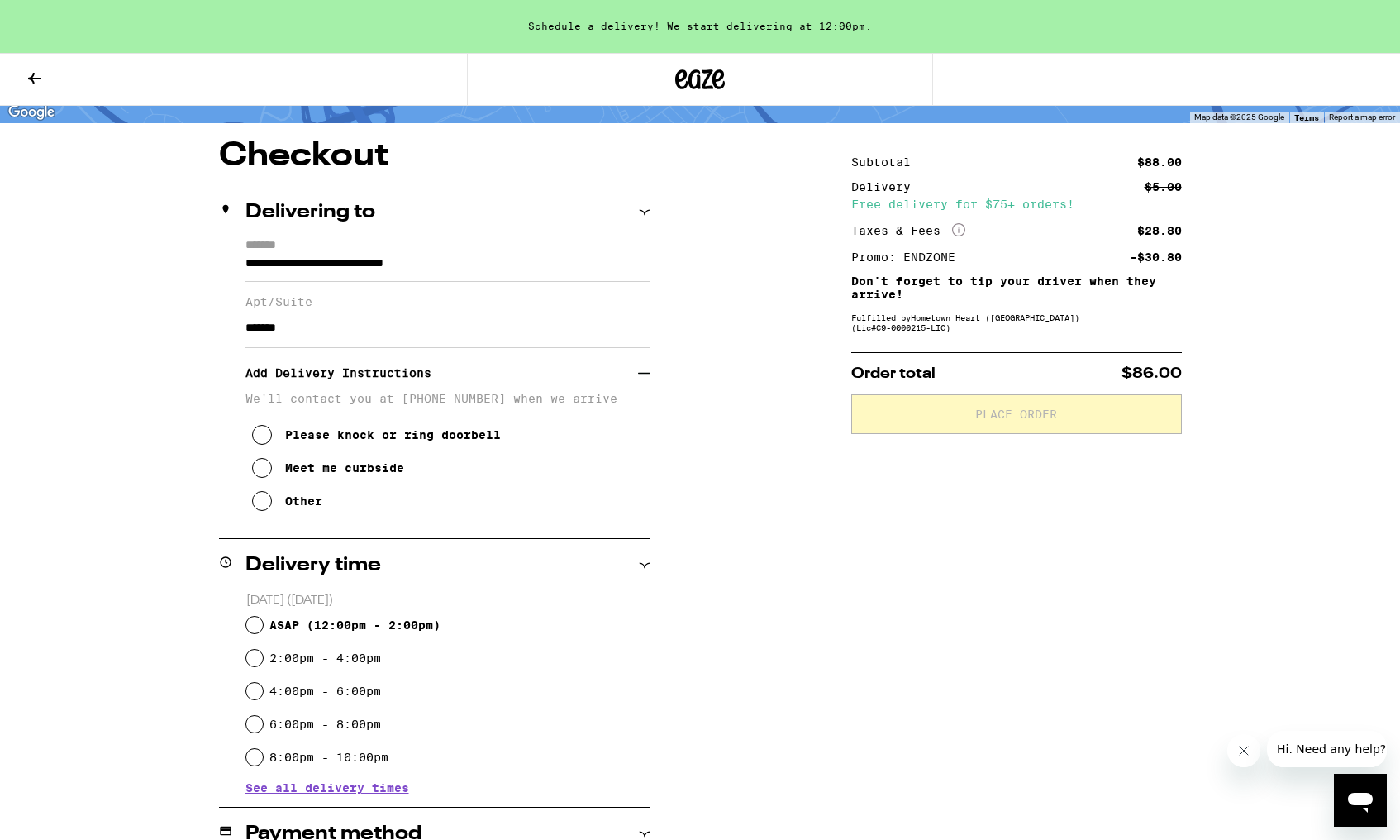
scroll to position [114, 0]
click at [253, 502] on icon at bounding box center [262, 499] width 20 height 20
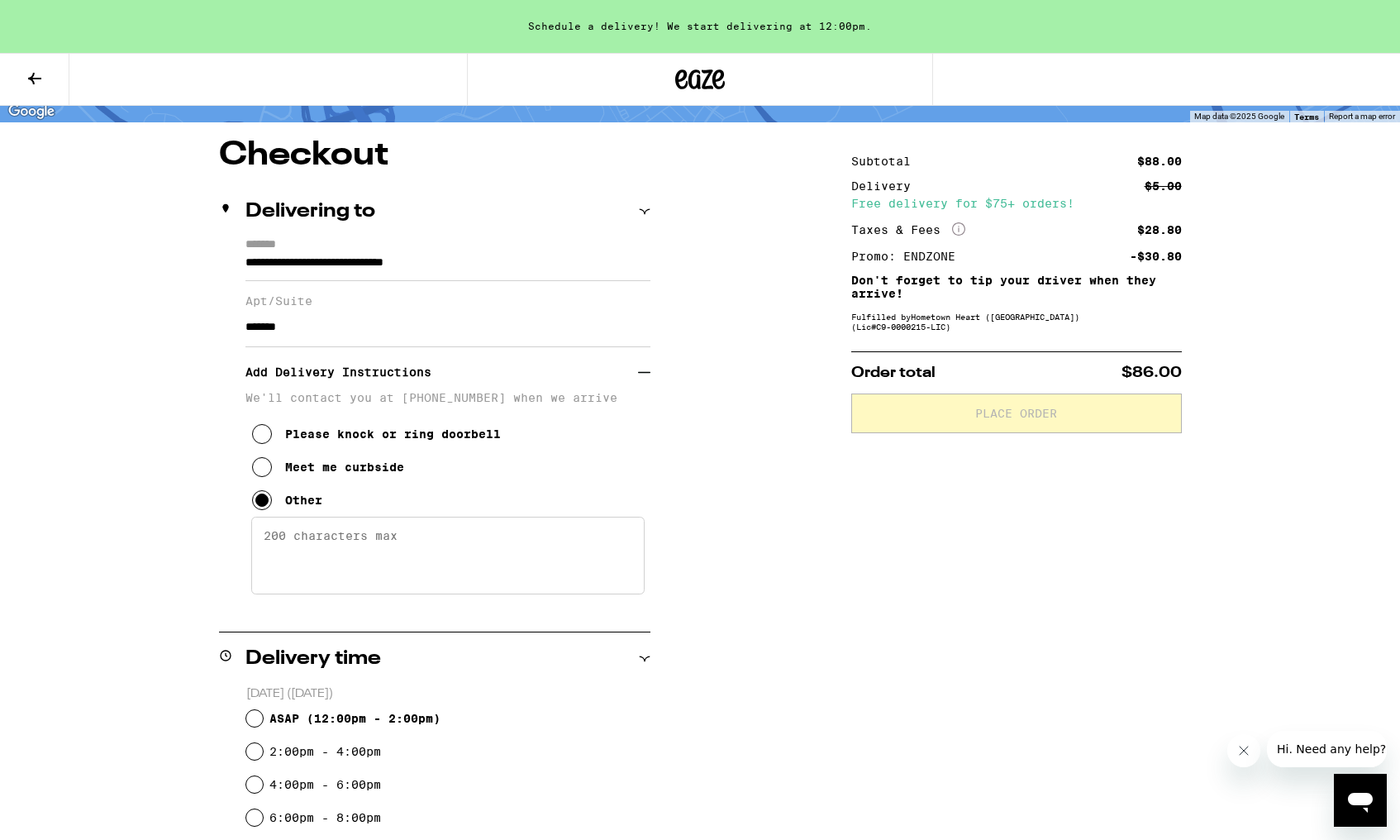
click at [305, 558] on textarea "Enter any other delivery instructions you want driver to know" at bounding box center [448, 555] width 394 height 78
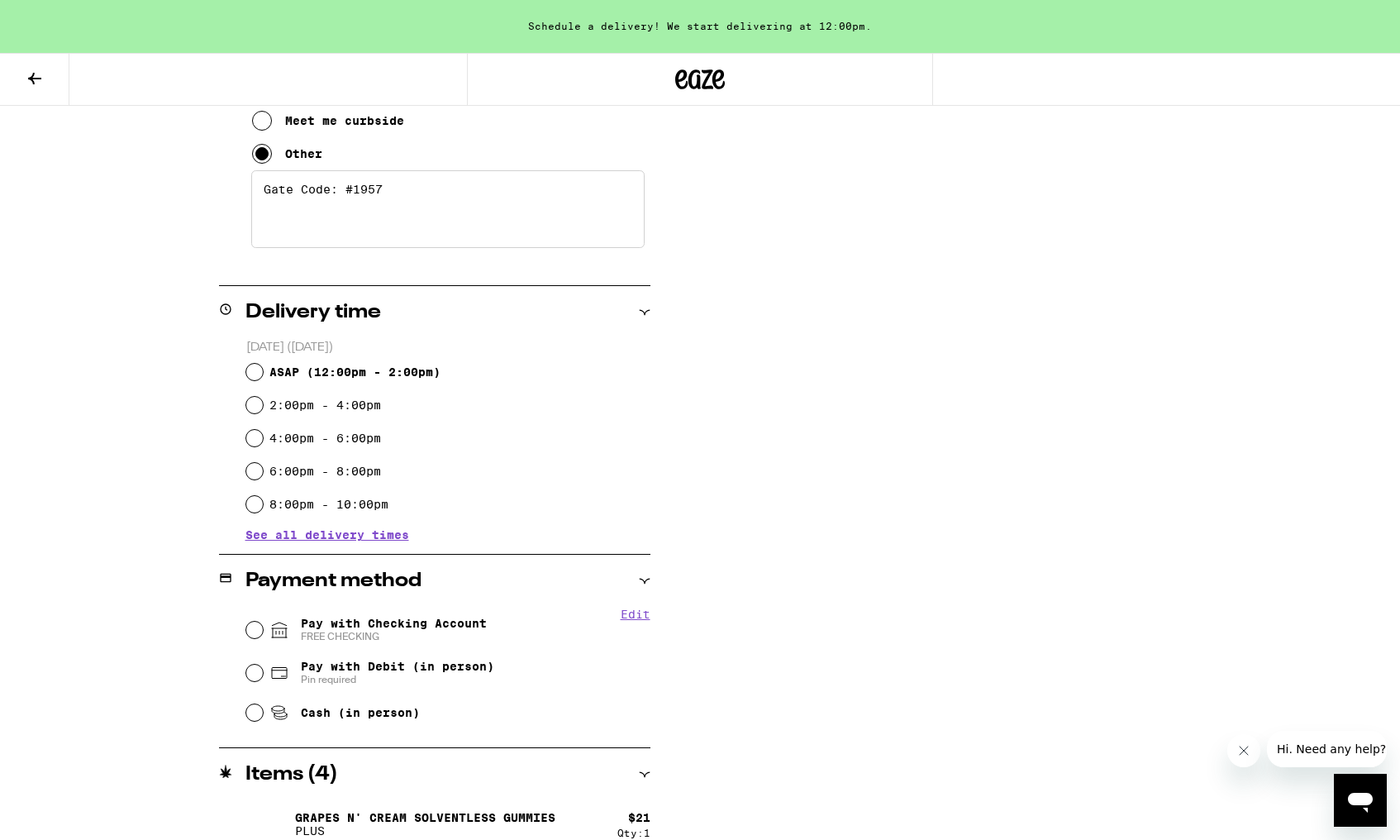
scroll to position [473, 0]
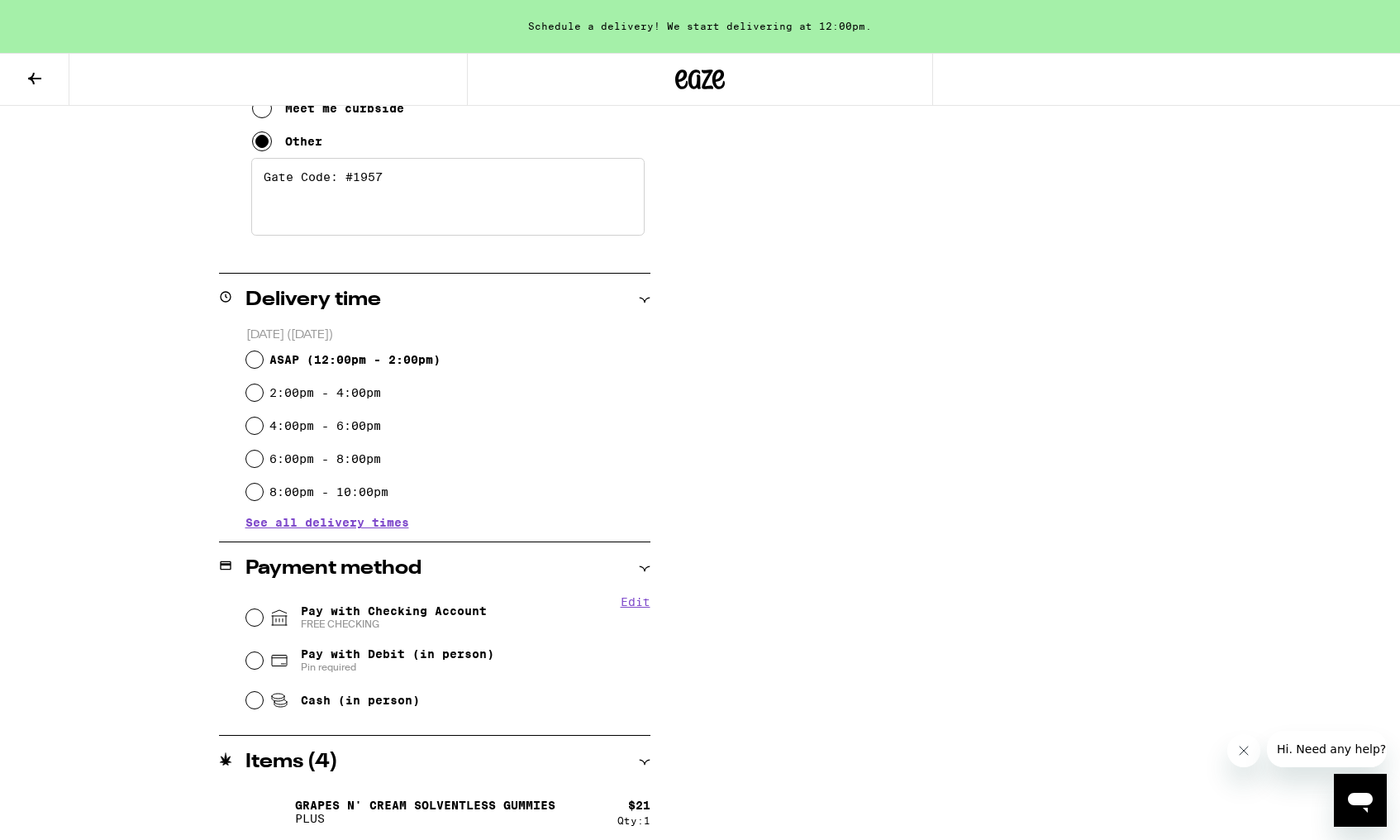
type textarea "Gate Code: #1957"
click at [248, 614] on input "Pay with Checking Account FREE CHECKING" at bounding box center [254, 617] width 16 height 16
radio input "true"
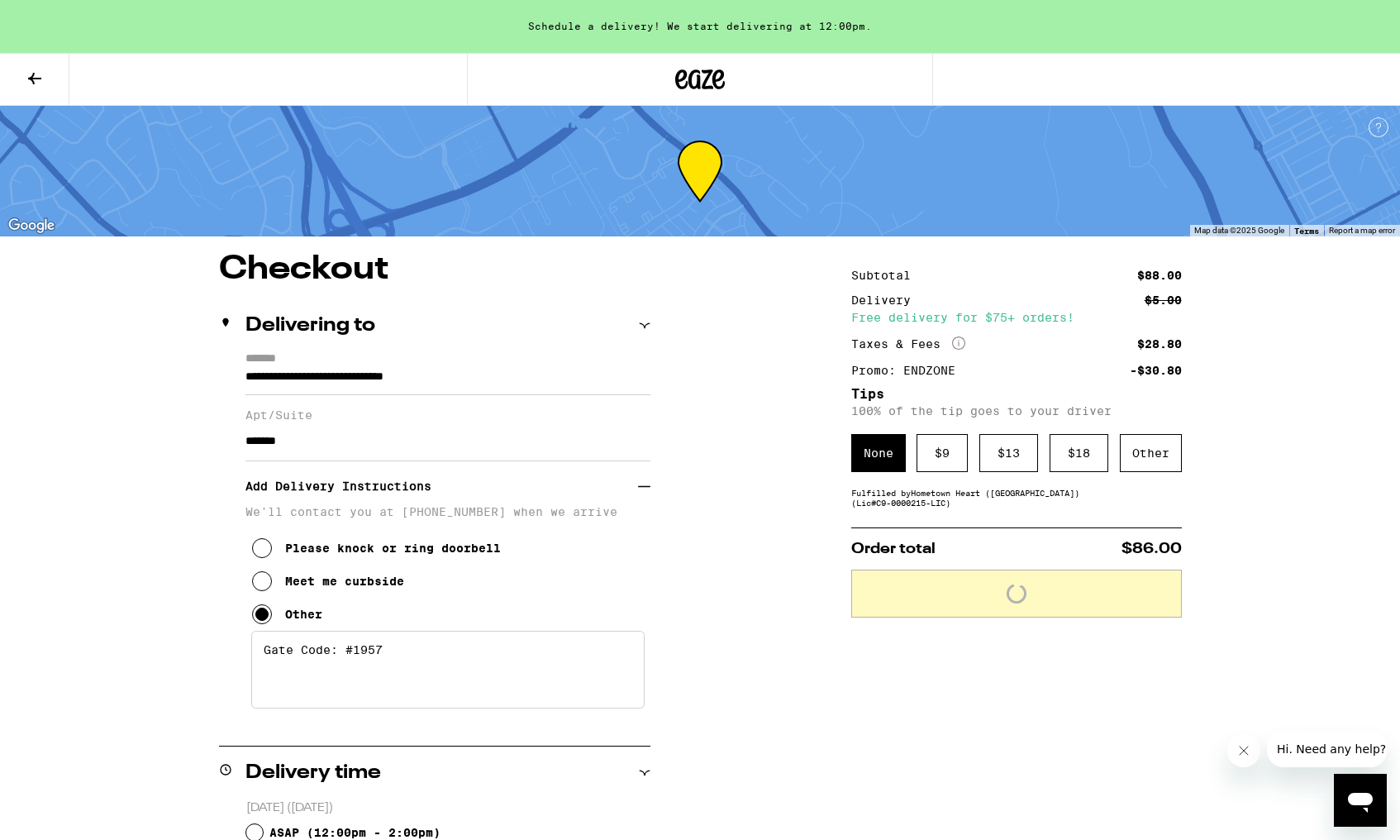
scroll to position [0, 0]
click at [1015, 468] on div "$ 13" at bounding box center [1009, 453] width 59 height 38
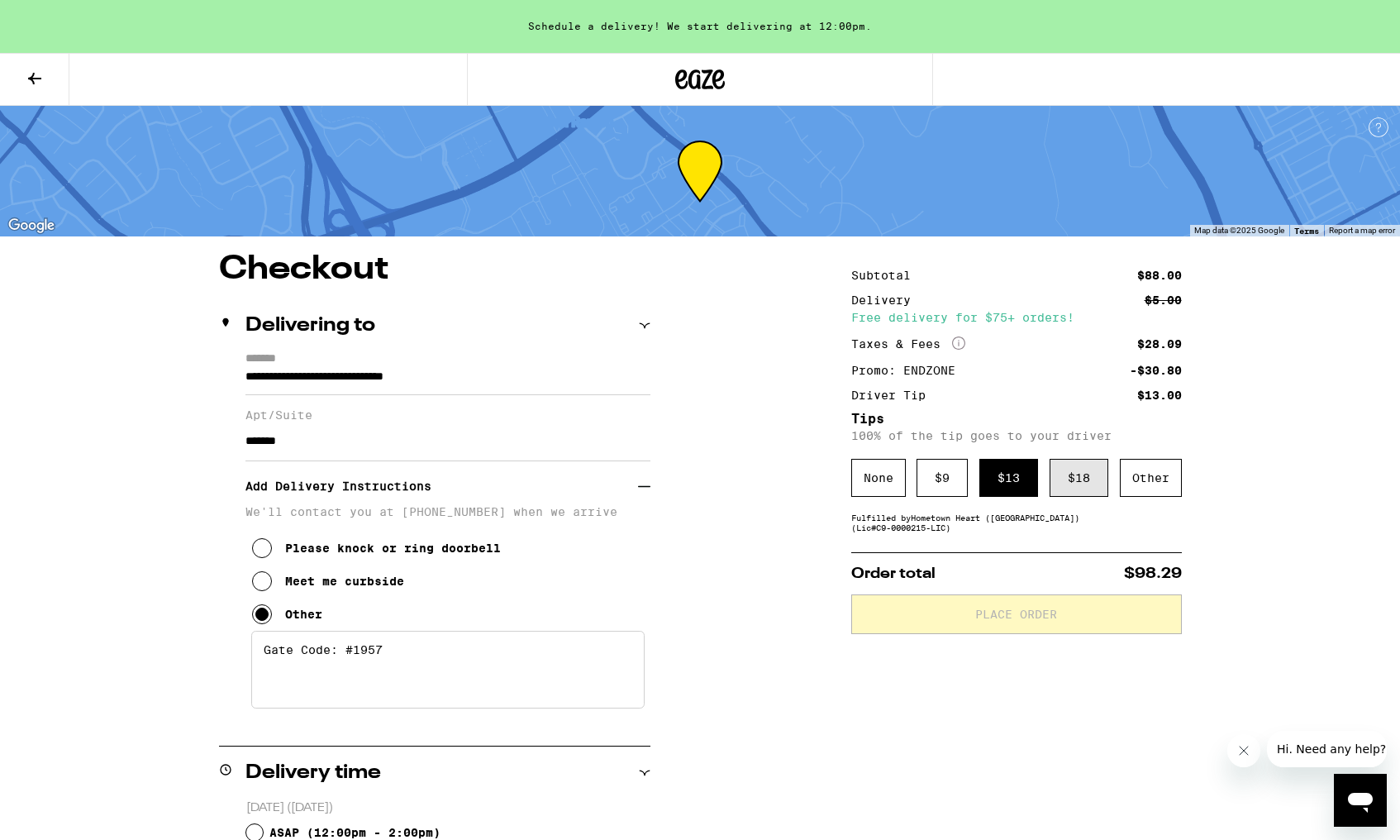
click at [1093, 484] on div "$ 18" at bounding box center [1079, 478] width 59 height 38
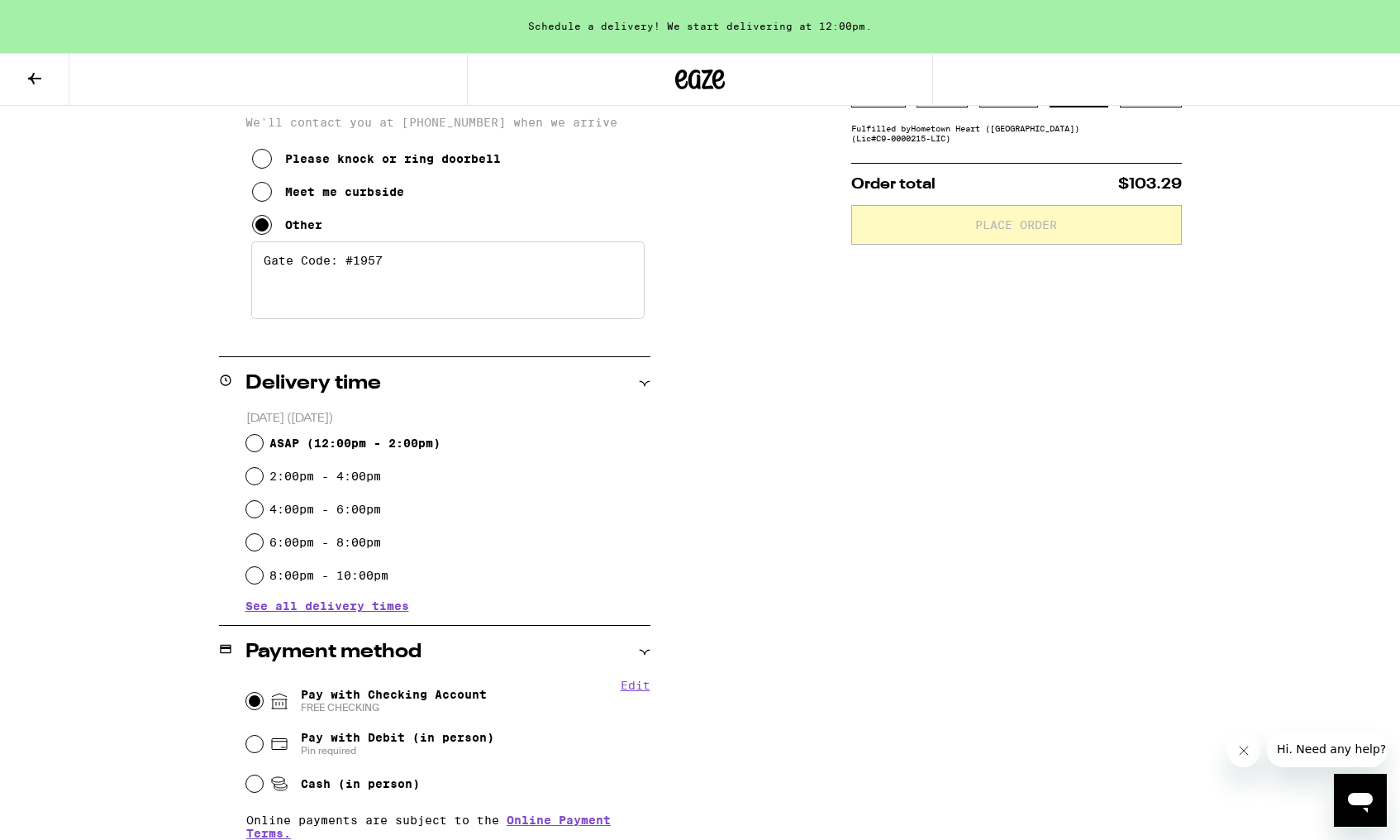
scroll to position [295, 0]
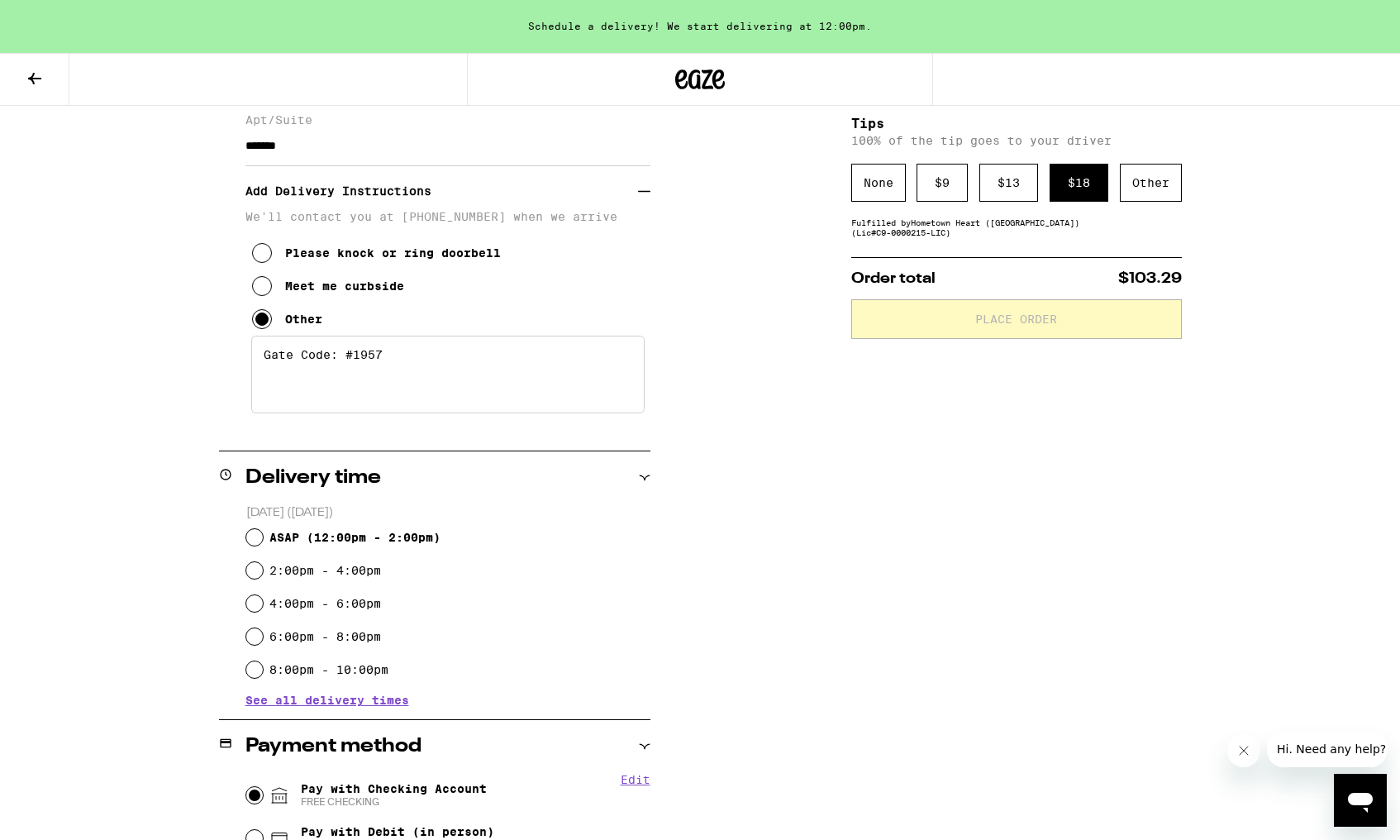
click at [251, 538] on input "ASAP ( 12:00pm - 2:00pm )" at bounding box center [254, 536] width 16 height 16
radio input "true"
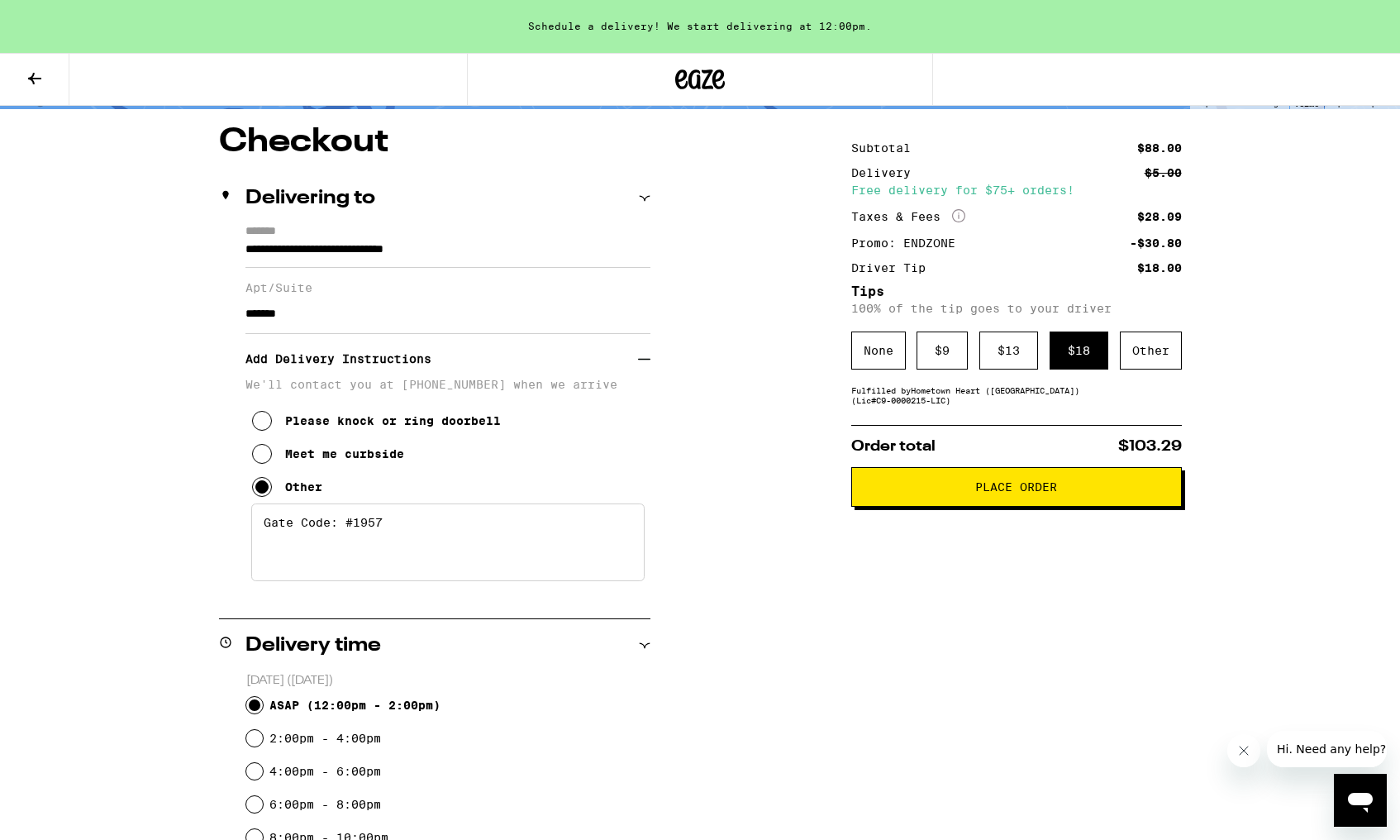
scroll to position [128, 0]
click at [1003, 491] on span "Place Order" at bounding box center [1016, 487] width 82 height 11
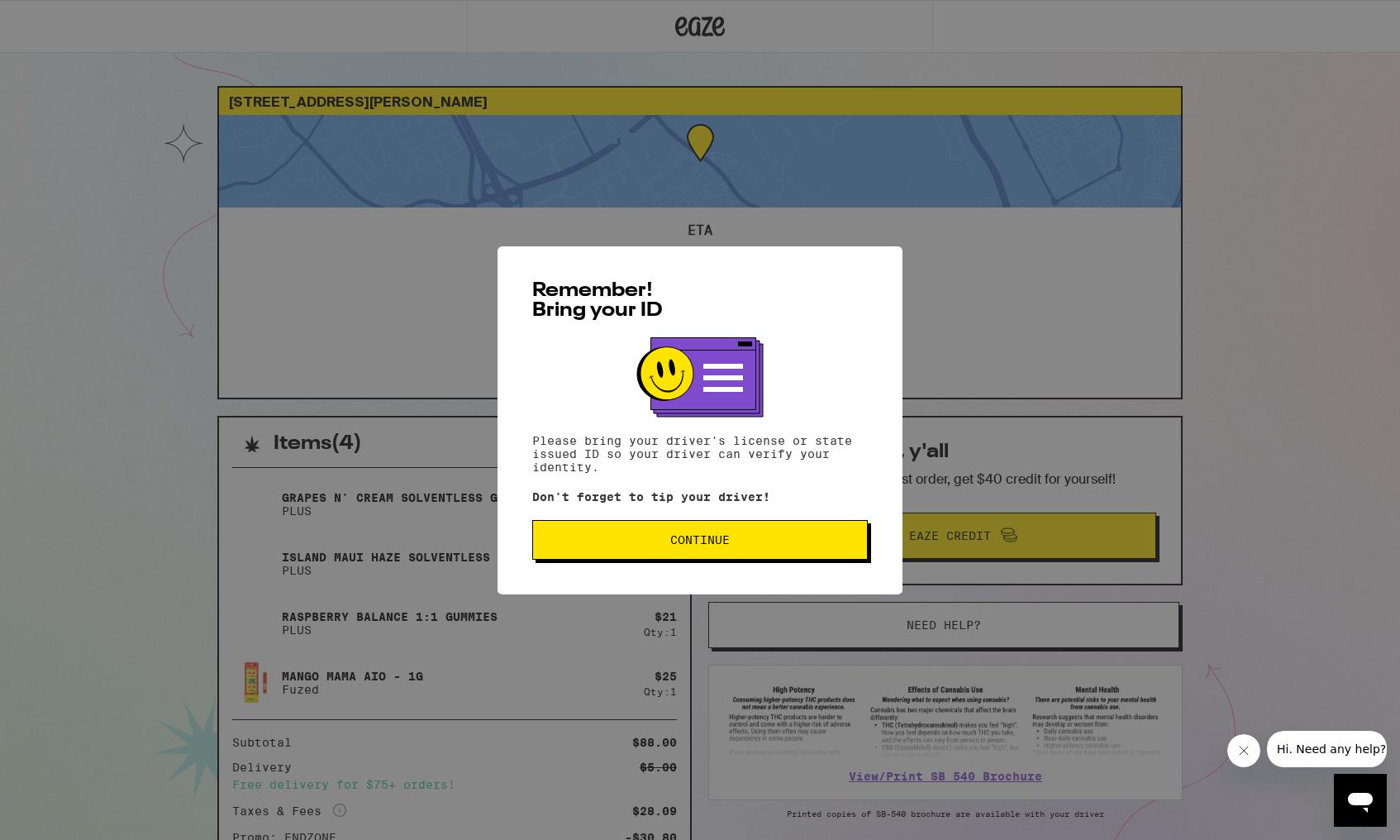
click at [788, 545] on span "Continue" at bounding box center [700, 540] width 307 height 11
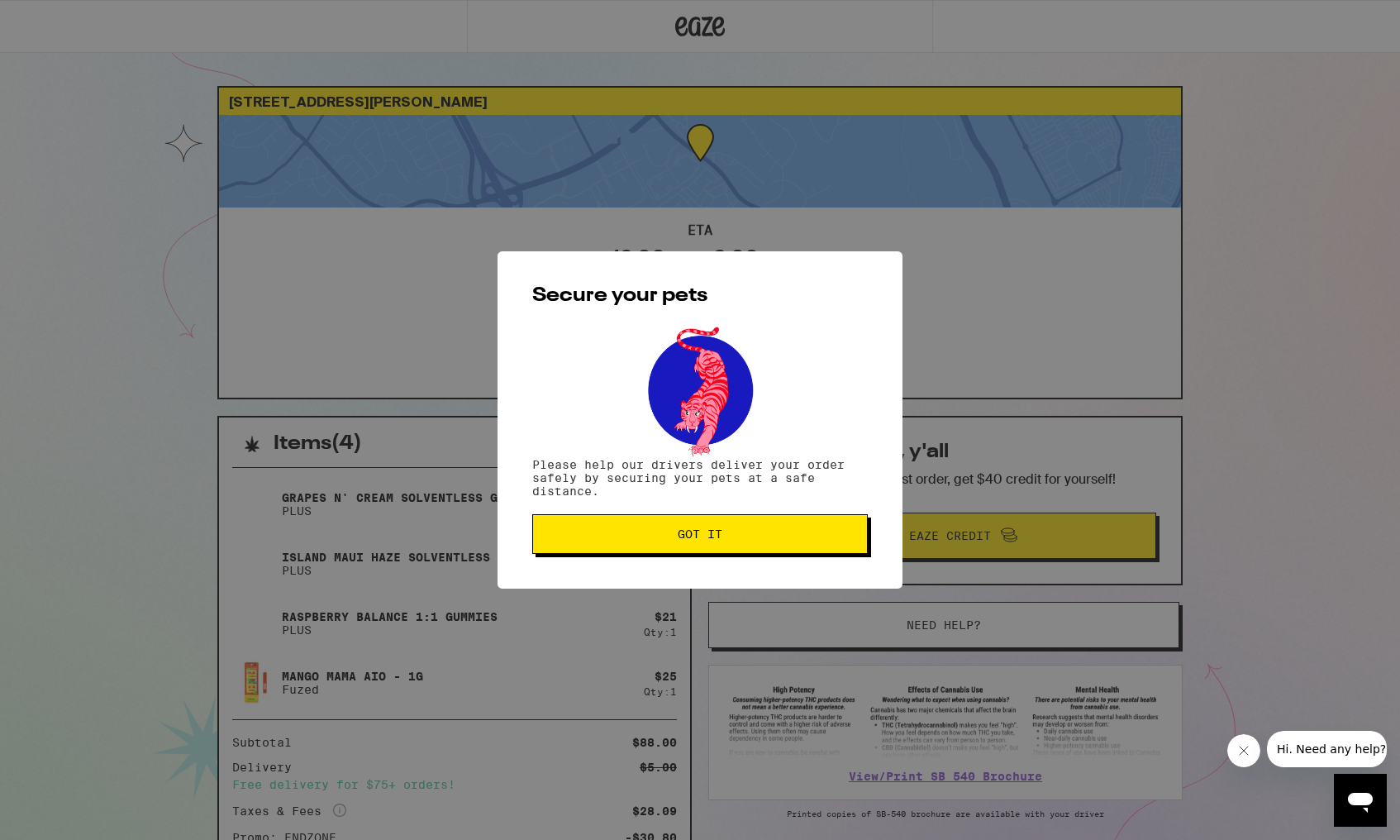
click at [788, 545] on button "Got it" at bounding box center [700, 534] width 336 height 40
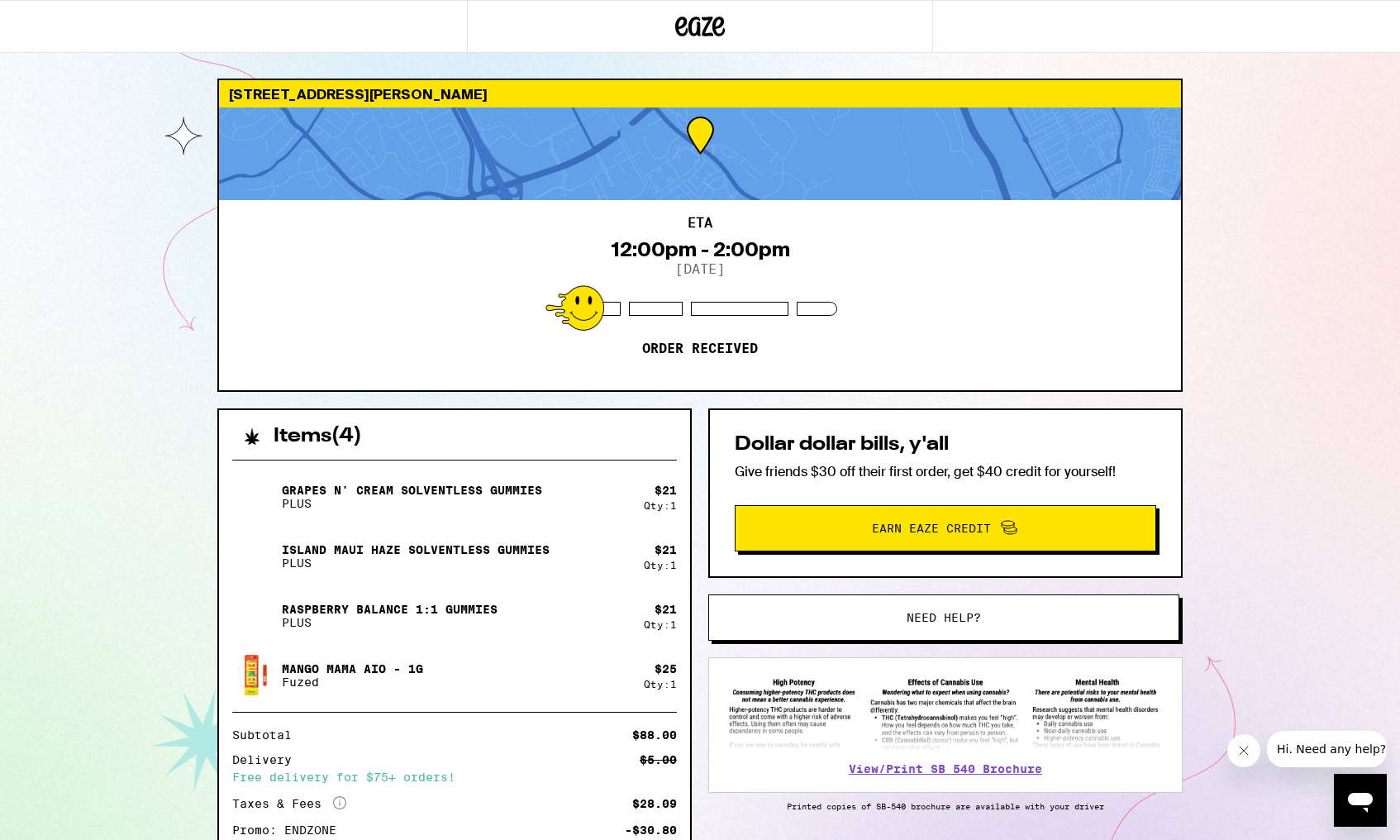
scroll to position [3, 0]
